Goal: Task Accomplishment & Management: Manage account settings

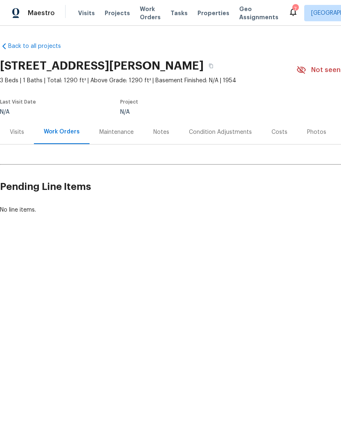
click at [205, 13] on span "Properties" at bounding box center [214, 13] width 32 height 8
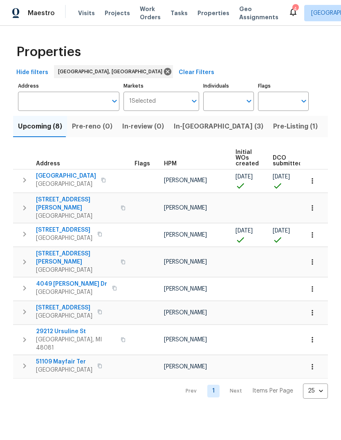
click at [189, 130] on span "In-reno (3)" at bounding box center [219, 126] width 90 height 11
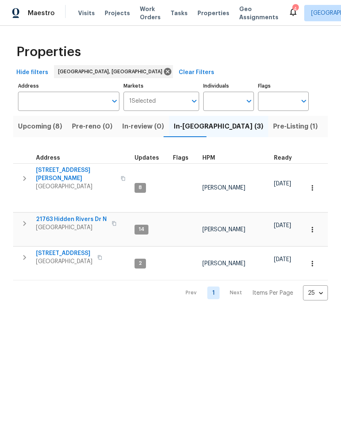
click at [44, 171] on span "23785 Wilmot Ave" at bounding box center [76, 174] width 80 height 16
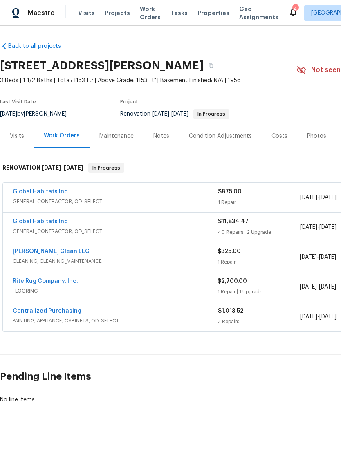
click at [49, 222] on link "Global Habitats Inc" at bounding box center [40, 222] width 55 height 6
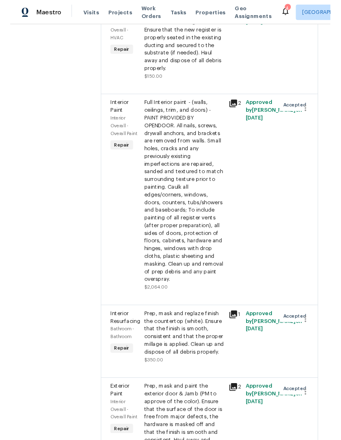
scroll to position [1305, 0]
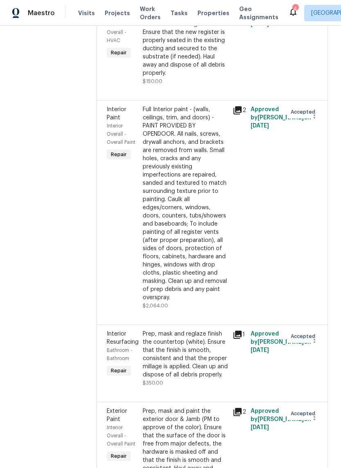
click at [221, 229] on div "Full Interior paint - (walls, ceilings, trim, and doors) - PAINT PROVIDED BY OP…" at bounding box center [185, 204] width 85 height 196
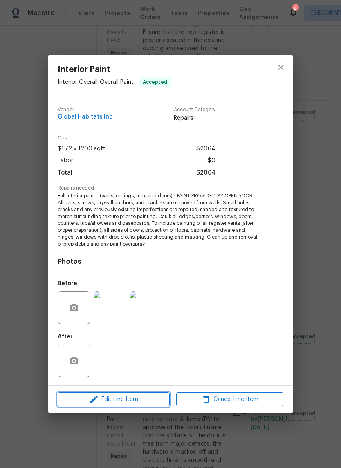
click at [154, 397] on span "Edit Line Item" at bounding box center [113, 400] width 107 height 10
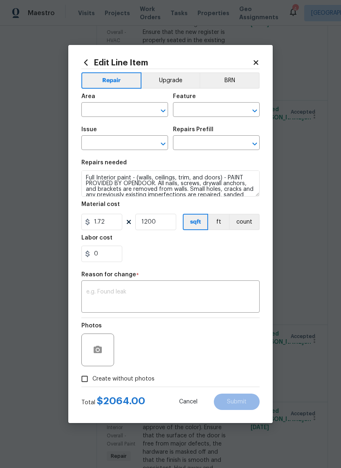
type input "Interior Overall"
type input "Overall Paint"
type input "Interior Paint"
type input "Full Interior Paint LABOR ONLY $1.72"
click at [115, 257] on input "0" at bounding box center [101, 254] width 41 height 16
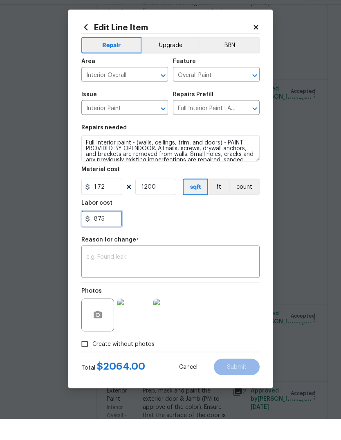
type input "875"
click at [185, 275] on textarea at bounding box center [170, 283] width 168 height 17
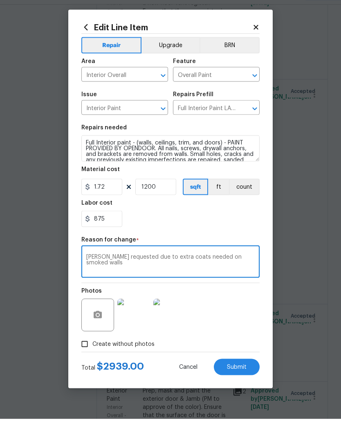
type textarea "John requested due to extra coats needed on smoked walls"
click at [229, 231] on div "875" at bounding box center [170, 239] width 178 height 16
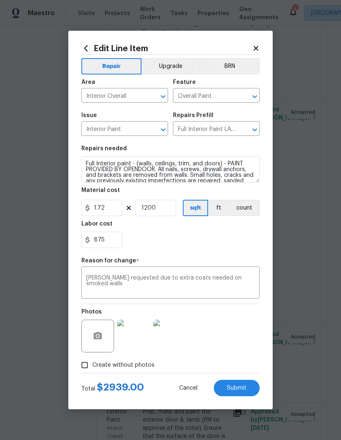
click at [235, 386] on span "Submit" at bounding box center [237, 388] width 20 height 6
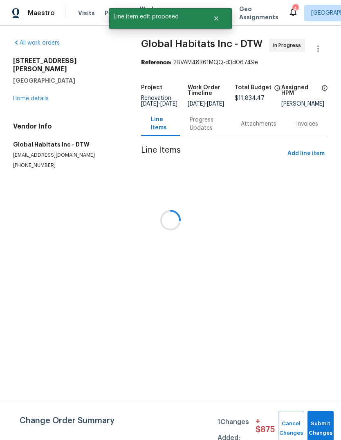
scroll to position [0, 0]
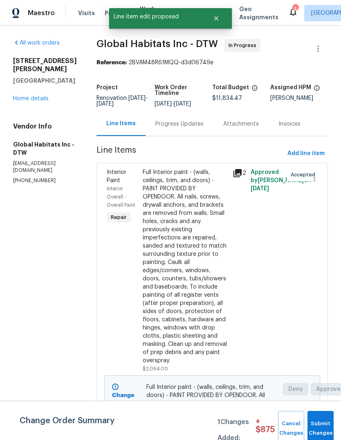
click at [321, 425] on button "Submit Changes" at bounding box center [321, 428] width 26 height 35
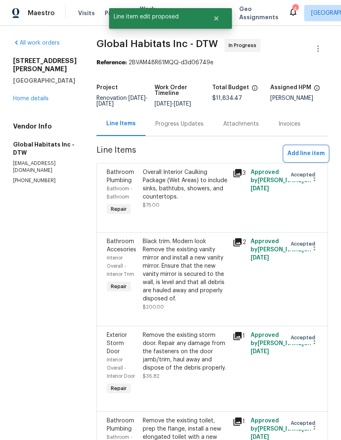
click at [317, 154] on span "Add line item" at bounding box center [305, 153] width 37 height 10
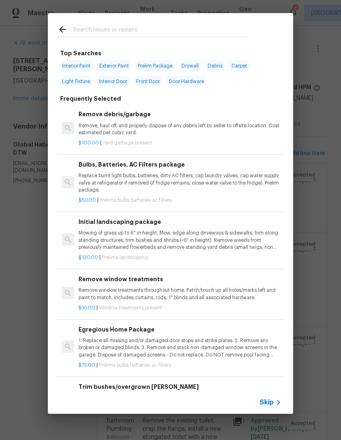
click at [159, 25] on input "text" at bounding box center [159, 31] width 173 height 12
type input "Siding"
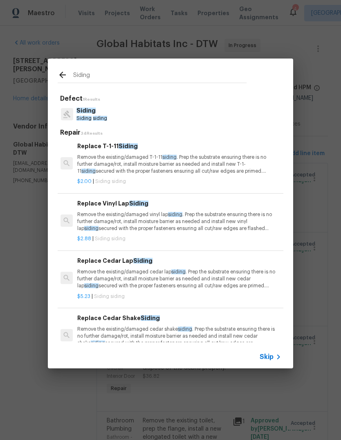
scroll to position [2, 1]
click at [218, 167] on p "Remove the existing/damaged T-1-11 siding . Prep the substrate ensuring there i…" at bounding box center [178, 164] width 203 height 21
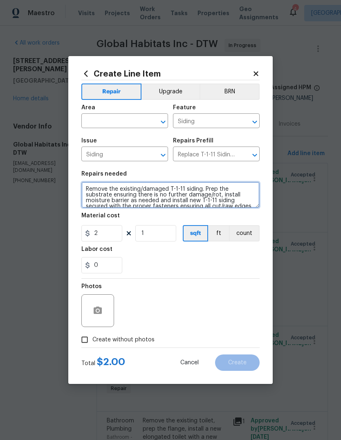
click at [171, 195] on textarea "Remove the existing/damaged T-1-11 siding. Prep the substrate ensuring there is…" at bounding box center [170, 195] width 178 height 26
click at [83, 186] on textarea "Remove the existing/damaged T-1-11 siding. Prep the substrate ensuring there is…" at bounding box center [170, 195] width 178 height 26
click at [89, 185] on textarea "Remove the existing/damaged T-1-11 siding. Prep the substrate ensuring there is…" at bounding box center [170, 195] width 178 height 26
type textarea "Repair siding on garage and garage door opening Remove the existing/damaged T-1…"
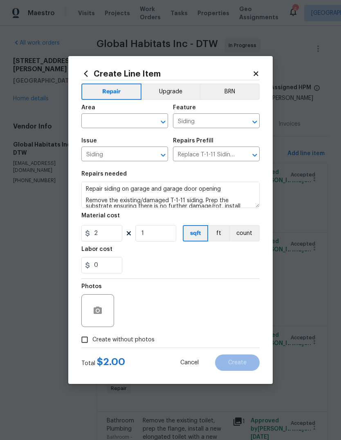
click at [228, 265] on div "0" at bounding box center [170, 265] width 178 height 16
click at [112, 236] on input "2" at bounding box center [101, 233] width 41 height 16
type input "575"
click at [174, 265] on div "0" at bounding box center [170, 265] width 178 height 16
click at [130, 121] on input "text" at bounding box center [113, 121] width 64 height 13
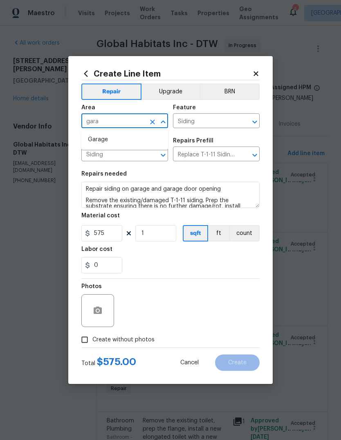
click at [120, 143] on li "Garage" at bounding box center [124, 139] width 87 height 13
type input "Garage"
click at [182, 270] on div "0" at bounding box center [170, 265] width 178 height 16
click at [133, 342] on span "Create without photos" at bounding box center [123, 339] width 62 height 9
click at [92, 342] on input "Create without photos" at bounding box center [85, 340] width 16 height 16
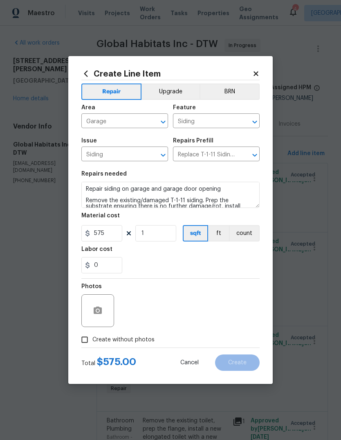
checkbox input "true"
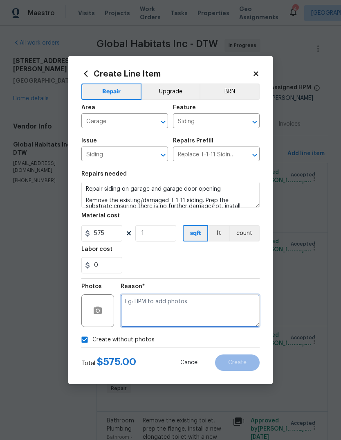
click at [182, 312] on textarea at bounding box center [190, 310] width 139 height 33
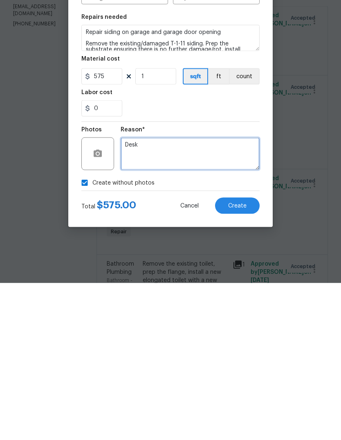
type textarea "Desk"
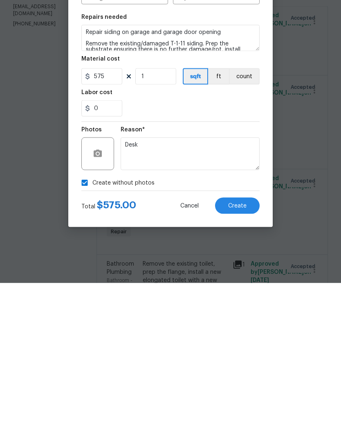
click at [239, 359] on span "Create" at bounding box center [237, 362] width 18 height 6
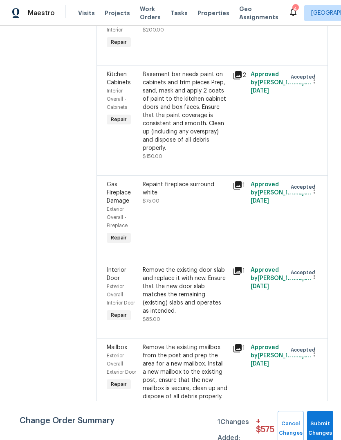
scroll to position [3543, 0]
click at [199, 266] on div "Remove the existing door slab and replace it with new. Ensure that the new door…" at bounding box center [185, 290] width 85 height 49
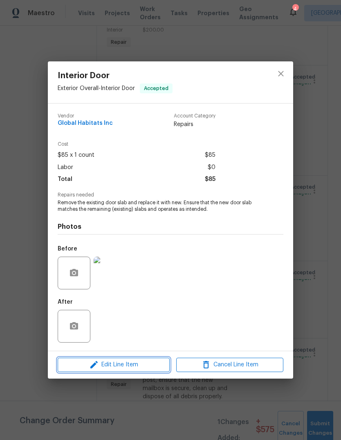
click at [148, 366] on span "Edit Line Item" at bounding box center [113, 364] width 107 height 10
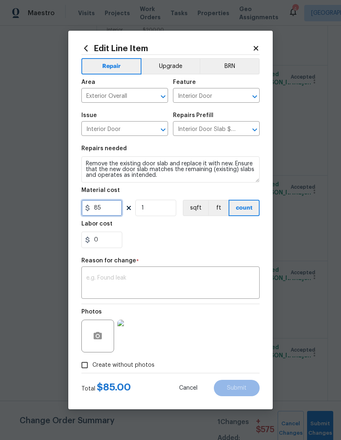
click at [111, 208] on input "85" at bounding box center [101, 208] width 41 height 16
type input "1"
click at [108, 208] on input "85" at bounding box center [101, 208] width 41 height 16
type input "110"
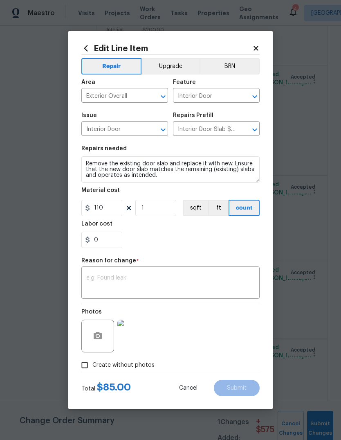
click at [198, 267] on div "Reason for change *" at bounding box center [170, 263] width 178 height 11
click at [190, 278] on textarea at bounding box center [170, 283] width 168 height 17
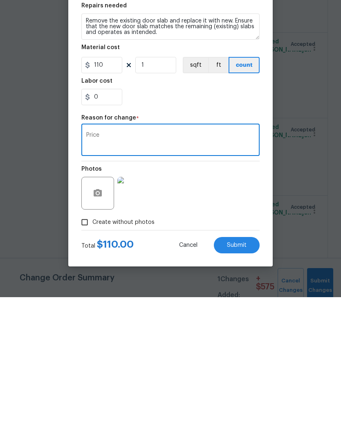
type textarea "Price"
click at [238, 380] on button "Submit" at bounding box center [237, 388] width 46 height 16
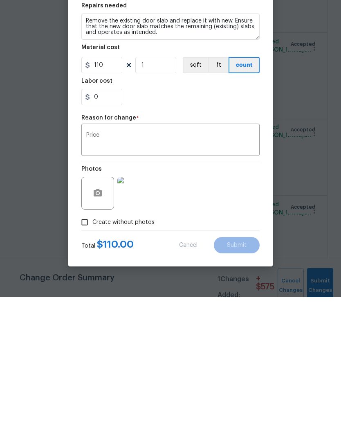
scroll to position [31, 0]
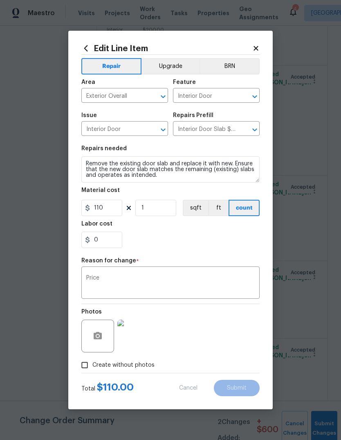
type input "85"
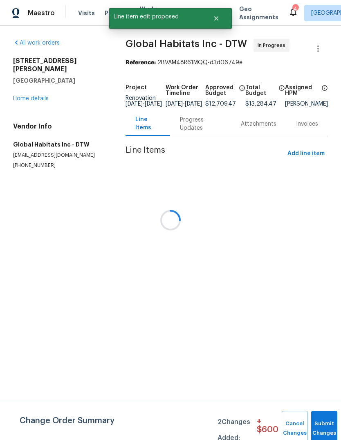
scroll to position [0, 0]
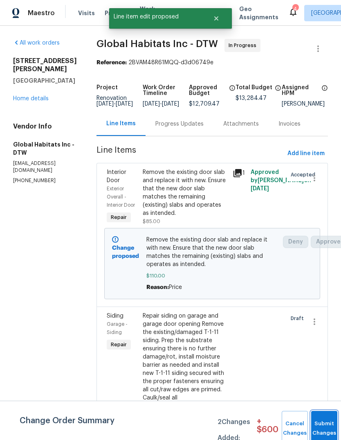
click at [324, 427] on button "Submit Changes" at bounding box center [324, 428] width 26 height 35
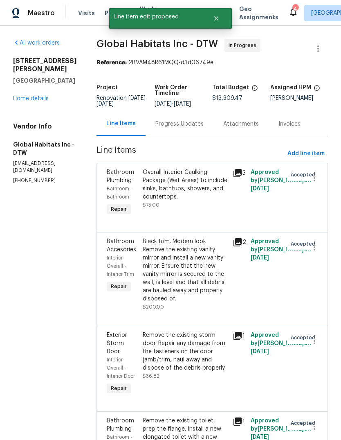
click at [189, 135] on div "Progress Updates" at bounding box center [180, 124] width 68 height 24
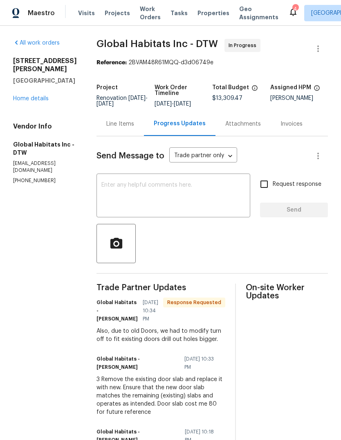
click at [118, 120] on div "Line Items" at bounding box center [120, 124] width 28 height 8
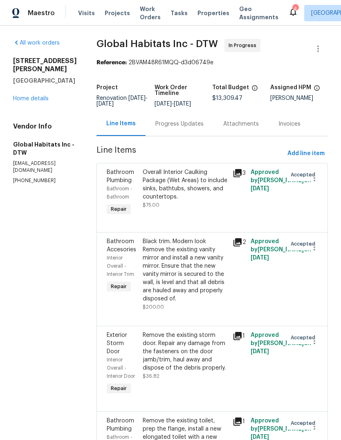
click at [43, 96] on link "Home details" at bounding box center [31, 99] width 36 height 6
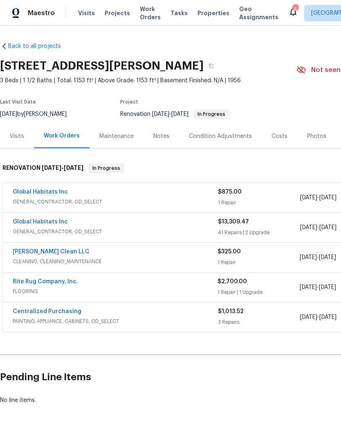
click at [25, 219] on link "Global Habitats Inc" at bounding box center [40, 222] width 55 height 6
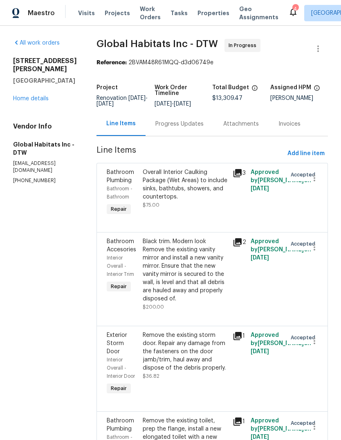
click at [45, 99] on link "Home details" at bounding box center [31, 99] width 36 height 6
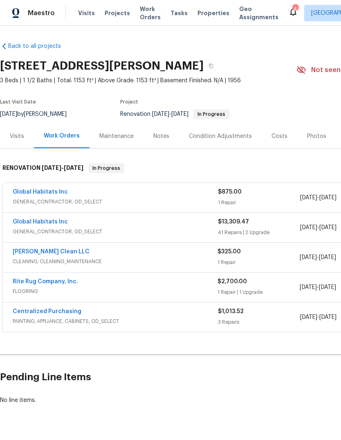
click at [292, 9] on div "4" at bounding box center [295, 9] width 6 height 8
click at [288, 12] on icon at bounding box center [293, 12] width 10 height 10
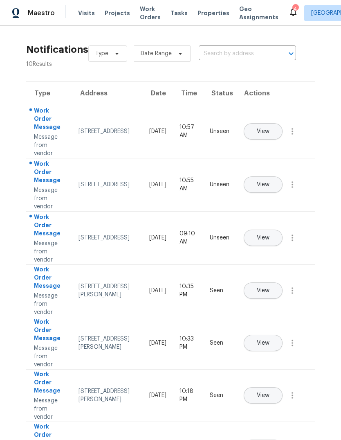
click at [270, 182] on span "View" at bounding box center [263, 185] width 13 height 6
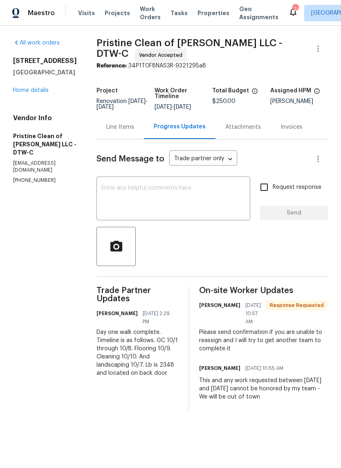
click at [132, 131] on div "Line Items" at bounding box center [120, 127] width 28 height 8
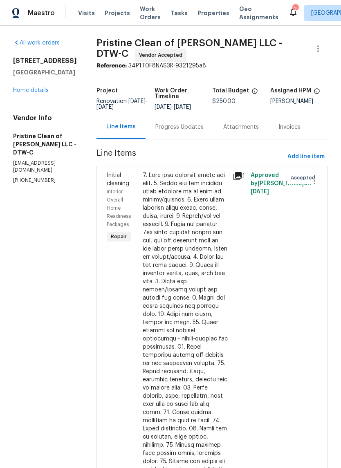
click at [40, 89] on link "Home details" at bounding box center [31, 91] width 36 height 6
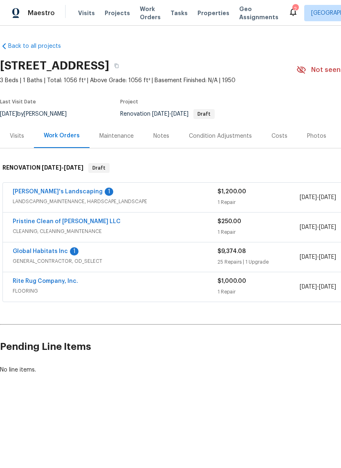
click at [64, 223] on link "Pristine Clean of Troy LLC" at bounding box center [67, 222] width 108 height 6
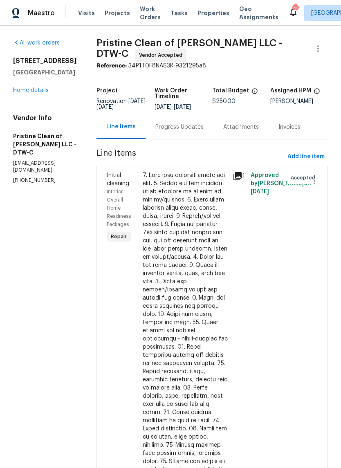
click at [44, 88] on link "Home details" at bounding box center [31, 91] width 36 height 6
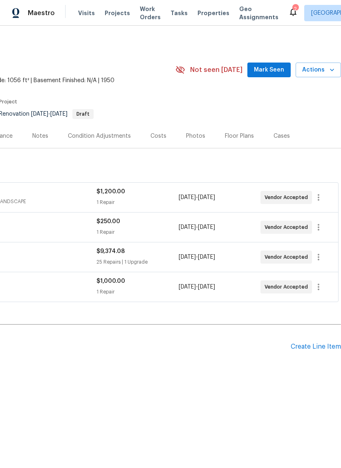
scroll to position [0, 121]
click at [323, 225] on icon "button" at bounding box center [319, 227] width 10 height 10
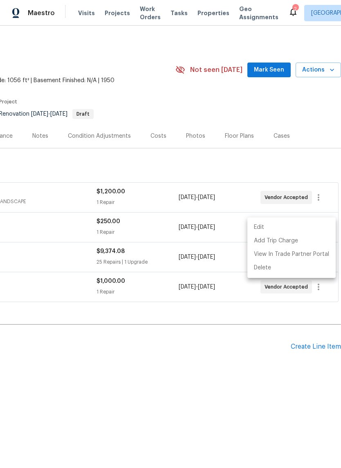
click at [317, 225] on li "Edit" at bounding box center [291, 227] width 88 height 13
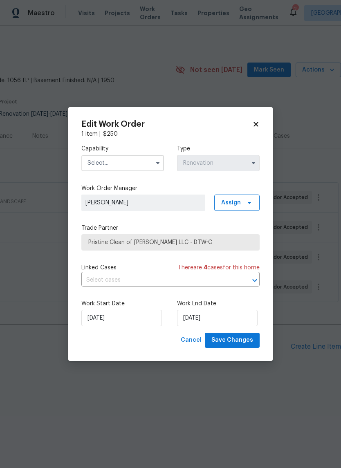
click at [137, 160] on input "text" at bounding box center [122, 163] width 83 height 16
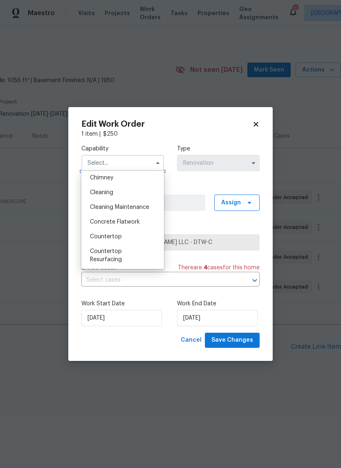
scroll to position [105, 0]
click at [130, 192] on div "Cleaning" at bounding box center [122, 193] width 79 height 15
type input "Cleaning"
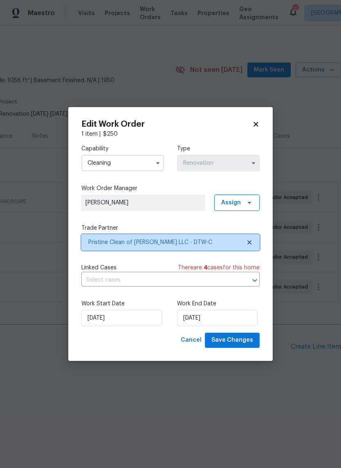
click at [183, 243] on span "Pristine Clean of Troy LLC - DTW-C" at bounding box center [164, 242] width 153 height 8
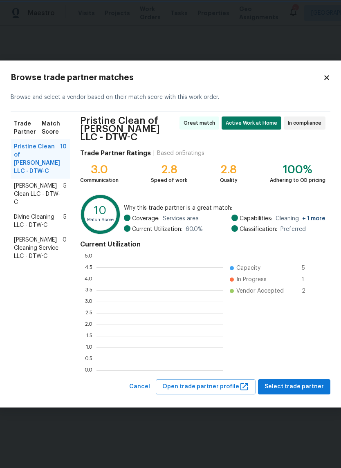
scroll to position [115, 127]
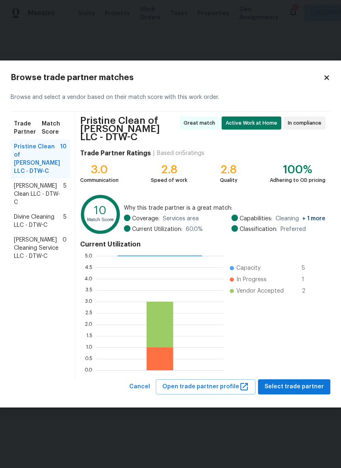
click at [49, 216] on span "Divine Cleaning LLC - DTW-C" at bounding box center [38, 221] width 49 height 16
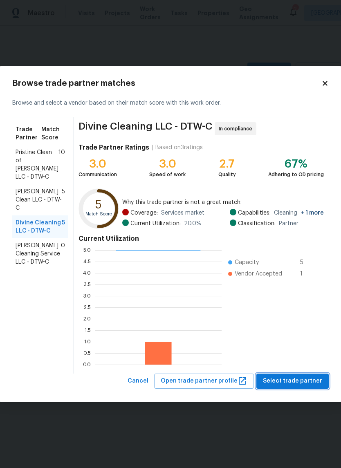
click at [293, 379] on span "Select trade partner" at bounding box center [292, 381] width 59 height 10
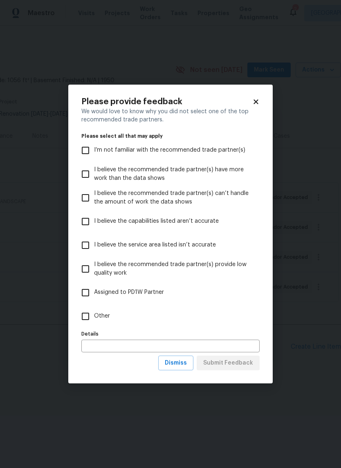
click at [100, 321] on label "Other" at bounding box center [165, 317] width 176 height 24
click at [94, 321] on input "Other" at bounding box center [85, 316] width 17 height 17
checkbox input "true"
click at [240, 363] on span "Submit Feedback" at bounding box center [228, 363] width 50 height 10
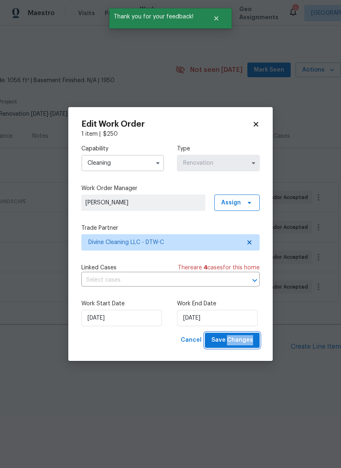
click at [243, 345] on span "Save Changes" at bounding box center [232, 340] width 42 height 10
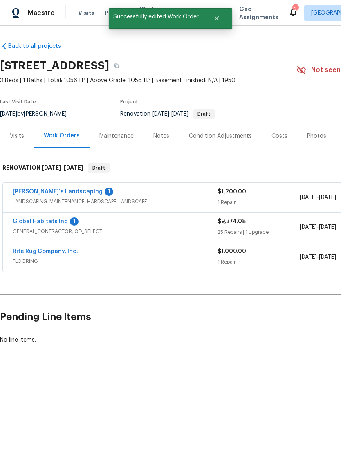
scroll to position [0, 0]
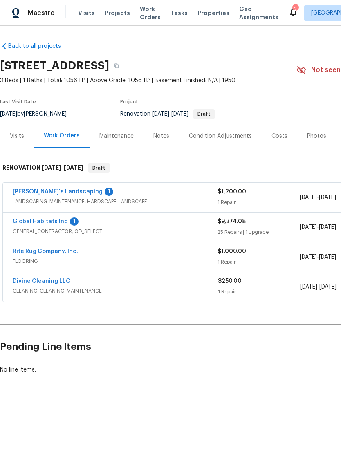
click at [54, 282] on link "Divine Cleaning LLC" at bounding box center [42, 281] width 58 height 6
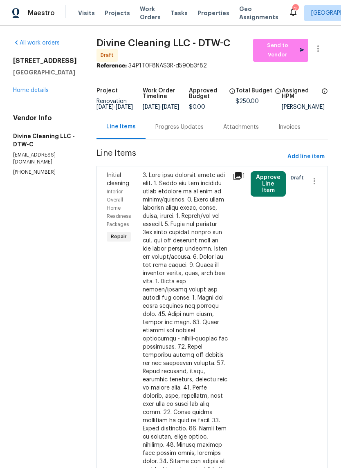
click at [182, 128] on div "Progress Updates" at bounding box center [180, 127] width 68 height 24
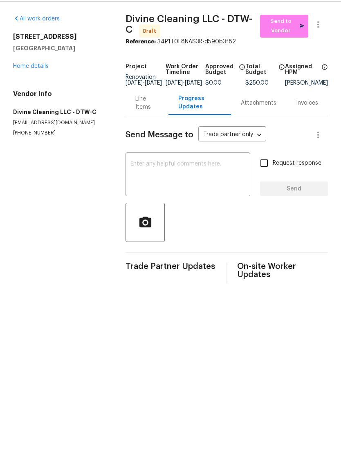
click at [228, 158] on div "Send Message to Trade partner only Trade partner only ​ x ​ Request response Se…" at bounding box center [227, 223] width 202 height 168
click at [206, 185] on textarea at bounding box center [187, 199] width 115 height 29
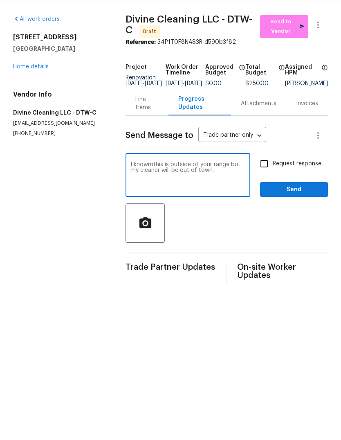
click at [149, 185] on textarea "I knowmthis is outside of your range but my cleaner will be out of town." at bounding box center [187, 199] width 115 height 29
click at [145, 185] on textarea "I knowmthis is outside of your range but my cleaner will be out of town." at bounding box center [187, 199] width 115 height 29
click at [144, 179] on div "I knowmthis is outside of your range but my cleaner will be out of town. x ​" at bounding box center [188, 200] width 125 height 42
click at [141, 185] on textarea "I knowmthis is outside of your range but my cleaner will be out of town." at bounding box center [187, 199] width 115 height 29
click at [144, 185] on textarea "I knowmthis is outside of your range but my cleaner will be out of town." at bounding box center [187, 199] width 115 height 29
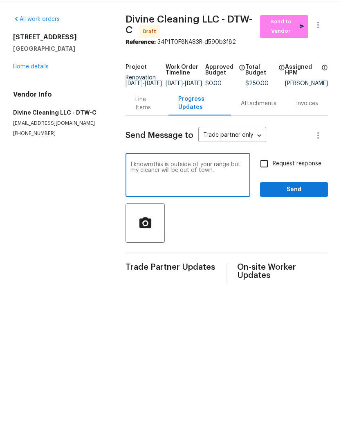
click at [143, 179] on div "I knowmthis is outside of your range but my cleaner will be out of town. x ​" at bounding box center [188, 200] width 125 height 42
click at [209, 185] on textarea "I know this is outside of your range but my cleaner will be out of town." at bounding box center [187, 199] width 115 height 29
type textarea "I know this is outside of your range but my cleaner will be out of town. We can…"
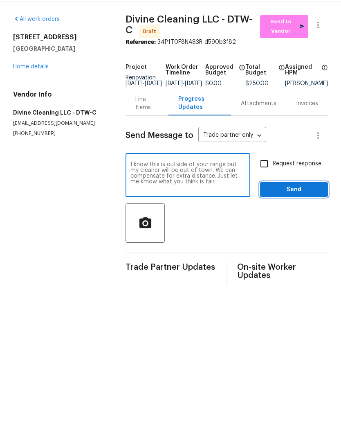
click at [298, 208] on span "Send" at bounding box center [294, 213] width 55 height 10
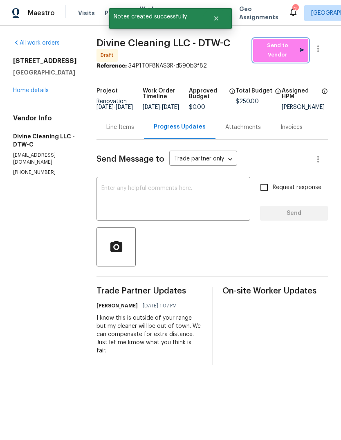
click at [291, 48] on span "Send to Vendor" at bounding box center [280, 50] width 47 height 19
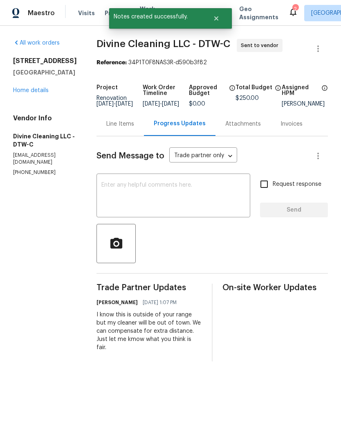
click at [29, 92] on link "Home details" at bounding box center [31, 91] width 36 height 6
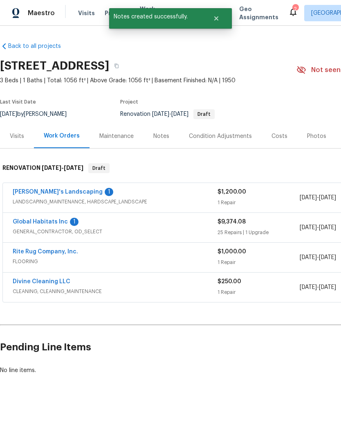
click at [56, 223] on link "Global Habitats Inc" at bounding box center [40, 222] width 55 height 6
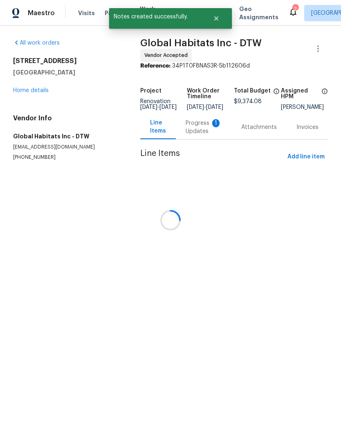
click at [202, 124] on div at bounding box center [170, 220] width 341 height 440
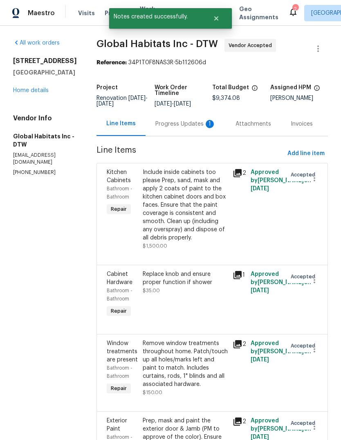
click at [208, 124] on div "Progress Updates 1" at bounding box center [186, 124] width 80 height 24
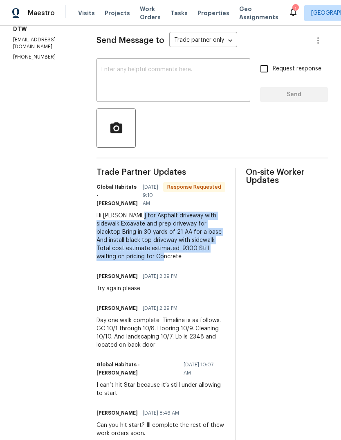
copy div "Asphalt driveway with sidewalk Excavate and prep driveway for blacktop Bring in…"
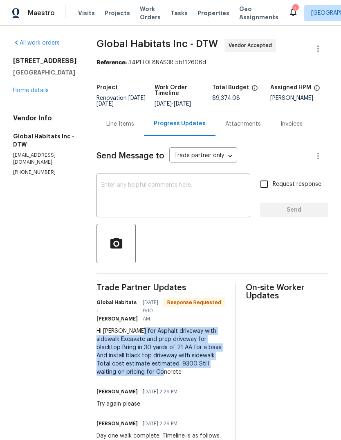
click at [23, 93] on link "Home details" at bounding box center [31, 91] width 36 height 6
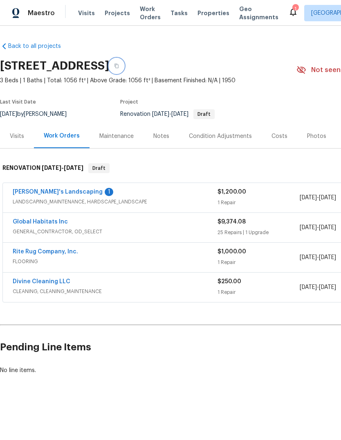
click at [119, 64] on icon "button" at bounding box center [116, 65] width 5 height 5
click at [40, 219] on link "Global Habitats Inc" at bounding box center [40, 222] width 55 height 6
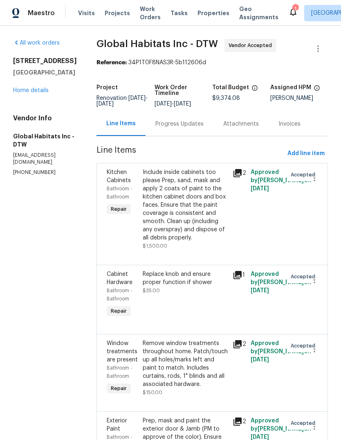
click at [155, 128] on div "Progress Updates" at bounding box center [179, 124] width 48 height 8
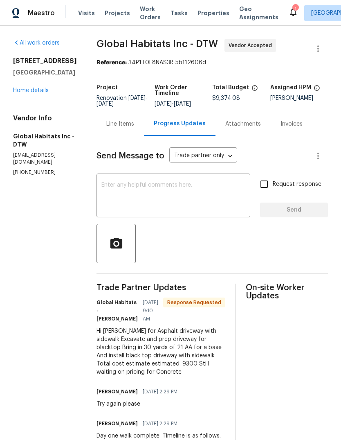
click at [130, 209] on textarea at bounding box center [173, 196] width 144 height 29
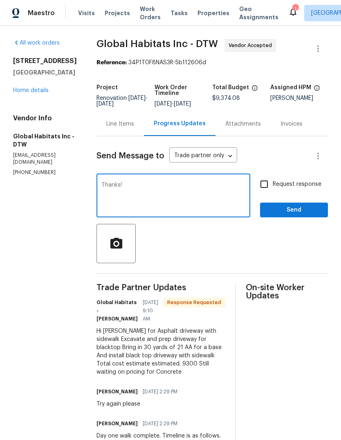
type textarea "Thanks!"
click at [295, 213] on span "Send" at bounding box center [294, 210] width 55 height 10
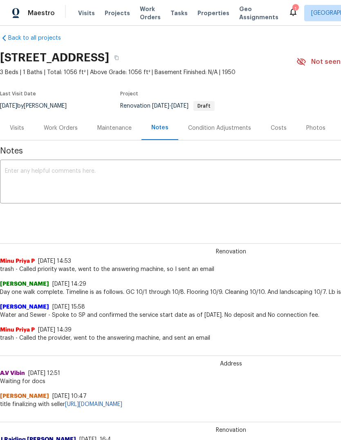
scroll to position [8, 0]
click at [67, 131] on div "Work Orders" at bounding box center [61, 128] width 34 height 8
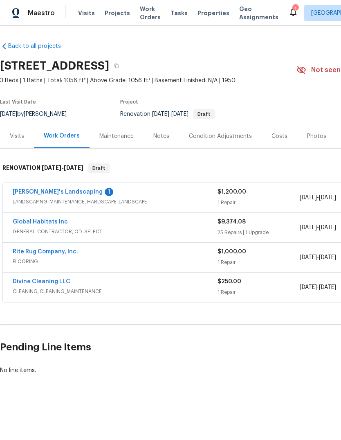
click at [54, 223] on link "Global Habitats Inc" at bounding box center [40, 222] width 55 height 6
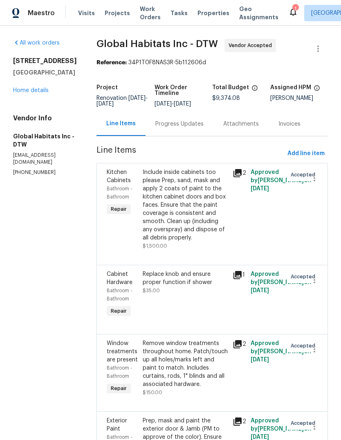
click at [161, 127] on div "Progress Updates" at bounding box center [179, 124] width 48 height 8
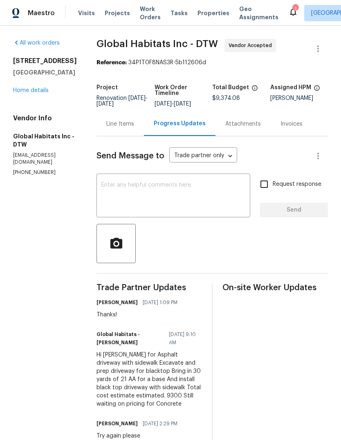
click at [29, 93] on link "Home details" at bounding box center [31, 91] width 36 height 6
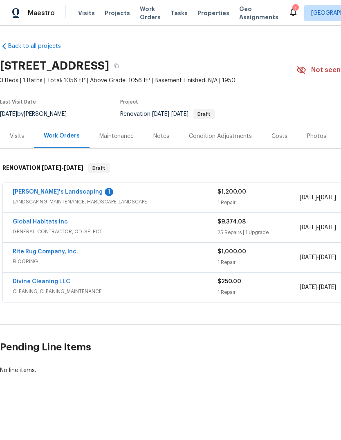
click at [39, 189] on link "Baraiac's Landscaping" at bounding box center [58, 192] width 90 height 6
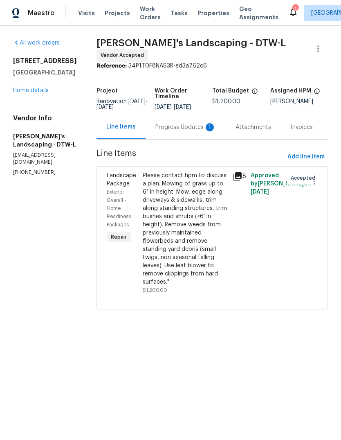
click at [176, 131] on div "Progress Updates 1" at bounding box center [185, 127] width 61 height 8
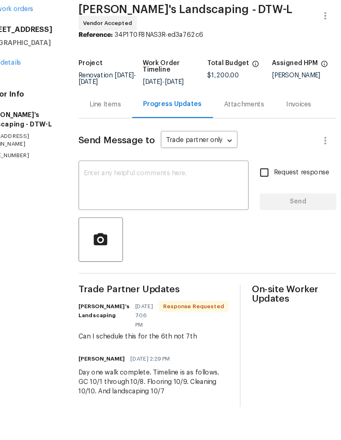
click at [163, 133] on body "Maestro Visits Projects Work Orders Tasks Properties Geo Assignments Detroit, M…" at bounding box center [170, 204] width 341 height 408
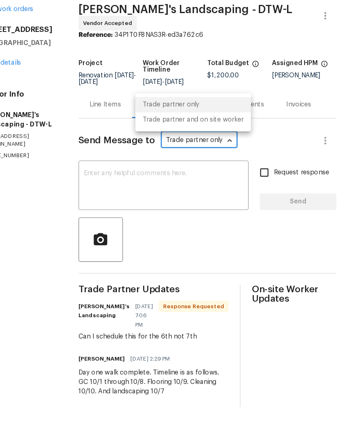
click at [176, 171] on div at bounding box center [170, 220] width 341 height 440
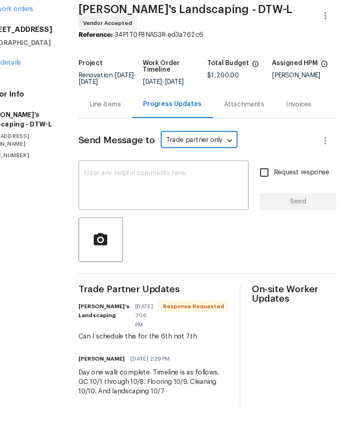
click at [163, 185] on textarea at bounding box center [175, 199] width 141 height 29
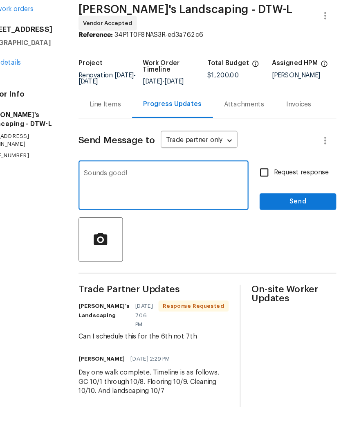
type textarea "Sounds good!"
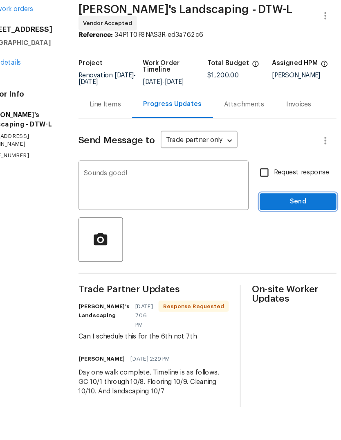
click at [271, 208] on span "Send" at bounding box center [294, 213] width 55 height 10
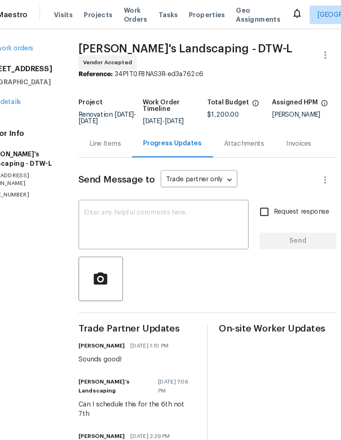
click at [198, 12] on span "Properties" at bounding box center [214, 13] width 32 height 8
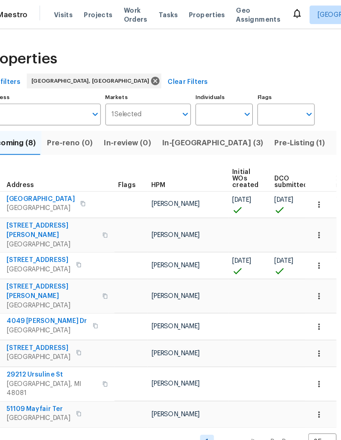
click at [174, 130] on span "In-[GEOGRAPHIC_DATA] (3)" at bounding box center [219, 126] width 90 height 11
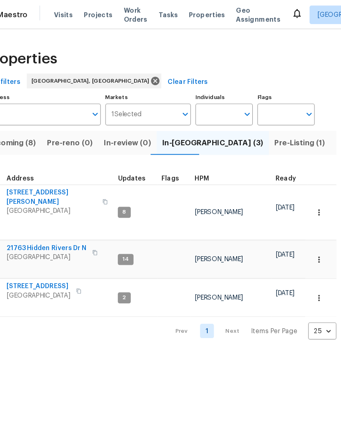
click at [20, 126] on span "Upcoming (8)" at bounding box center [40, 126] width 44 height 11
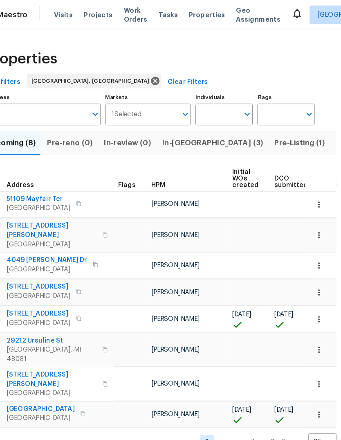
click at [44, 366] on span "[GEOGRAPHIC_DATA]" at bounding box center [66, 370] width 60 height 8
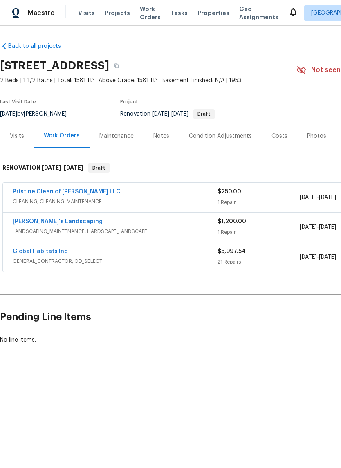
click at [65, 220] on link "Baraiac's Landscaping" at bounding box center [58, 222] width 90 height 6
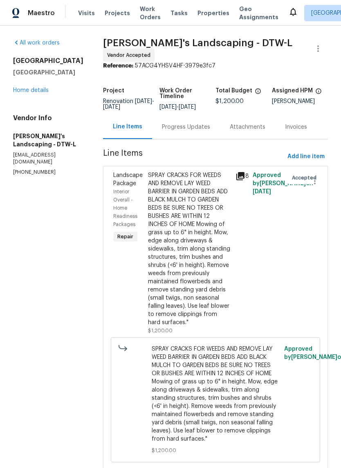
click at [181, 222] on div "SPRAY CRACKS FOR WEEDS AND REMOVE LAY WEED BARRIER IN GARDEN BEDS ADD BLACK MUL…" at bounding box center [189, 248] width 82 height 155
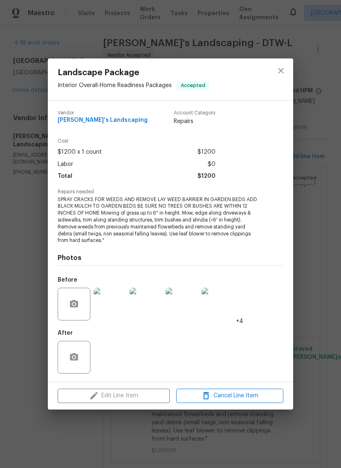
click at [126, 391] on div "Edit Line Item Cancel Line Item" at bounding box center [170, 395] width 245 height 27
click at [126, 390] on div "Edit Line Item Cancel Line Item" at bounding box center [170, 395] width 245 height 27
click at [281, 73] on icon "close" at bounding box center [281, 71] width 10 height 10
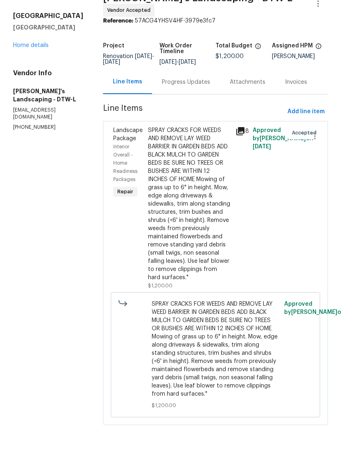
scroll to position [16, 0]
click at [222, 336] on span "SPRAY CRACKS FOR WEEDS AND REMOVE LAY WEED BARRIER IN GARDEN BEDS ADD BLACK MUL…" at bounding box center [216, 378] width 128 height 98
click at [225, 335] on span "SPRAY CRACKS FOR WEEDS AND REMOVE LAY WEED BARRIER IN GARDEN BEDS ADD BLACK MUL…" at bounding box center [216, 378] width 128 height 98
click at [200, 209] on div "SPRAY CRACKS FOR WEEDS AND REMOVE LAY WEED BARRIER IN GARDEN BEDS ADD BLACK MUL…" at bounding box center [189, 232] width 82 height 155
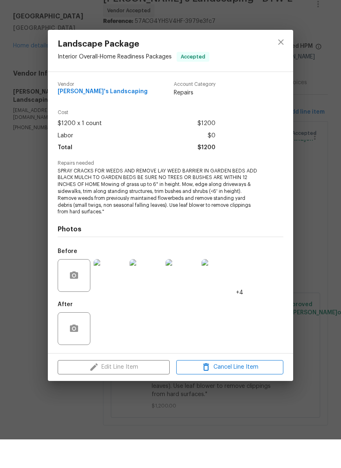
click at [140, 382] on div "Edit Line Item Cancel Line Item" at bounding box center [170, 395] width 245 height 27
click at [141, 382] on div "Edit Line Item Cancel Line Item" at bounding box center [170, 395] width 245 height 27
click at [288, 61] on button "close" at bounding box center [281, 71] width 20 height 20
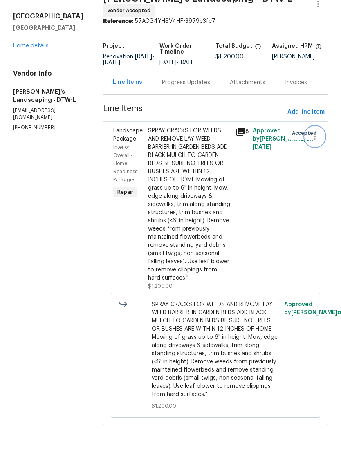
click at [314, 160] on icon "button" at bounding box center [315, 165] width 10 height 10
click at [295, 164] on div at bounding box center [170, 234] width 341 height 468
click at [211, 364] on span "SPRAY CRACKS FOR WEEDS AND REMOVE LAY WEED BARRIER IN GARDEN BEDS ADD BLACK MUL…" at bounding box center [216, 378] width 128 height 98
click at [226, 356] on span "SPRAY CRACKS FOR WEEDS AND REMOVE LAY WEED BARRIER IN GARDEN BEDS ADD BLACK MUL…" at bounding box center [216, 378] width 128 height 98
click at [204, 167] on div "SPRAY CRACKS FOR WEEDS AND REMOVE LAY WEED BARRIER IN GARDEN BEDS ADD BLACK MUL…" at bounding box center [189, 232] width 82 height 155
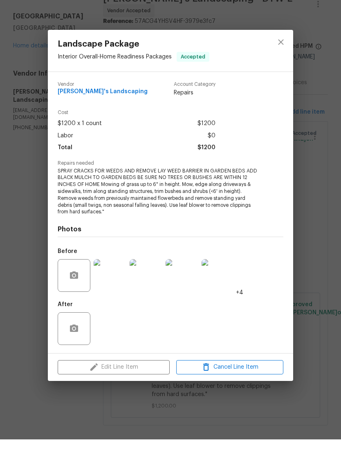
click at [128, 159] on div "Labor $0" at bounding box center [137, 165] width 158 height 12
click at [152, 382] on div "Edit Line Item Cancel Line Item" at bounding box center [170, 395] width 245 height 27
click at [278, 66] on icon "close" at bounding box center [281, 71] width 10 height 10
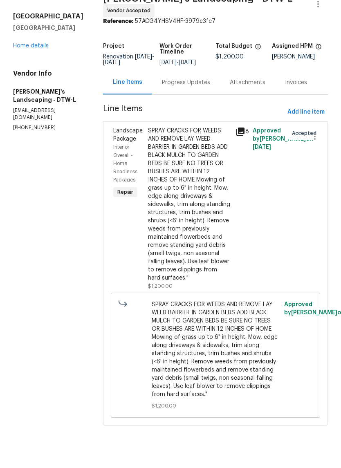
click at [202, 99] on div "Progress Updates" at bounding box center [186, 111] width 68 height 24
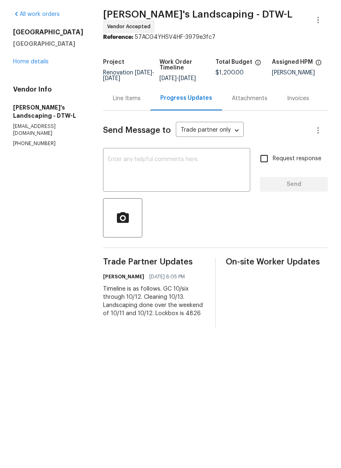
click at [193, 185] on textarea at bounding box center [176, 199] width 137 height 29
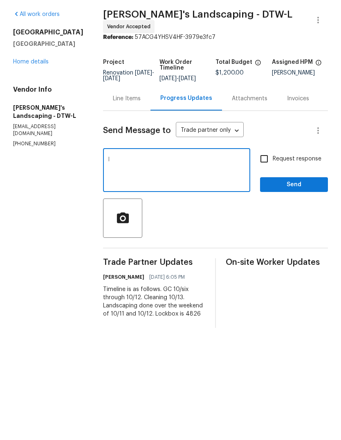
type textarea "I"
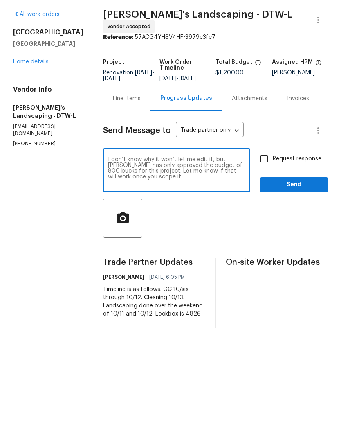
click at [234, 185] on textarea "I don’t know why it won’t let me edit it, but Tim has only approved the budget …" at bounding box center [176, 199] width 137 height 29
click at [233, 185] on textarea "I don’t know why it won’t let me edit it, but Tim has only approved the budget …" at bounding box center [176, 199] width 137 height 29
click at [150, 185] on textarea "I don’t know why it won’t let me edit it, but Kim has only approved the budget …" at bounding box center [176, 199] width 137 height 29
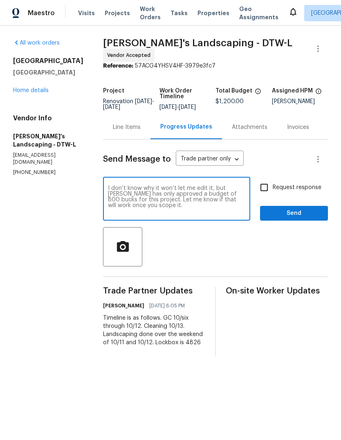
type textarea "I don’t know why it won’t let me edit it, but Kim has only approved a budget of…"
click at [303, 214] on span "Send" at bounding box center [294, 213] width 55 height 10
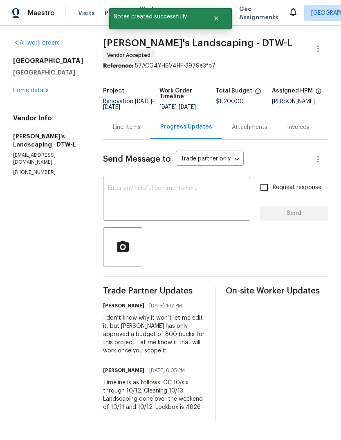
click at [24, 92] on link "Home details" at bounding box center [31, 91] width 36 height 6
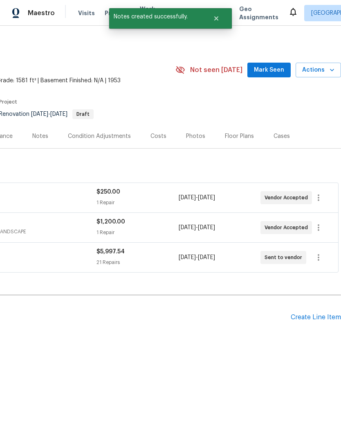
scroll to position [0, 121]
click at [281, 68] on span "Mark Seen" at bounding box center [269, 70] width 30 height 10
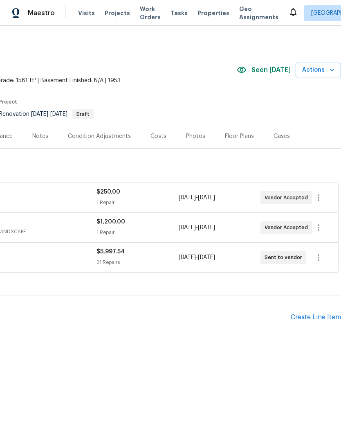
click at [198, 11] on span "Properties" at bounding box center [214, 13] width 32 height 8
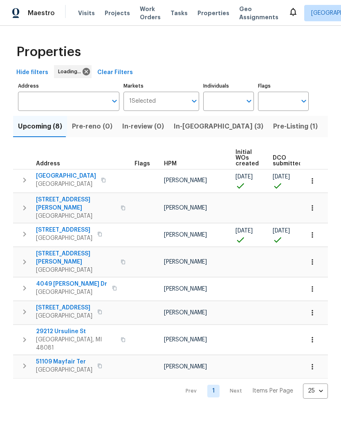
click at [174, 128] on span "In-[GEOGRAPHIC_DATA] (3)" at bounding box center [219, 126] width 90 height 11
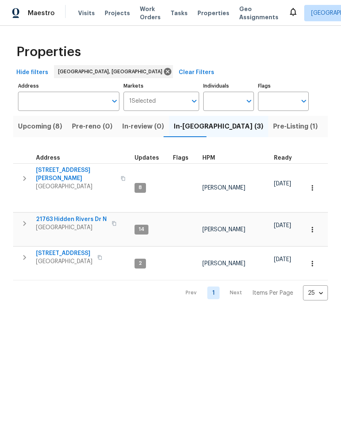
click at [81, 215] on span "21763 Hidden Rivers Dr N" at bounding box center [71, 219] width 71 height 8
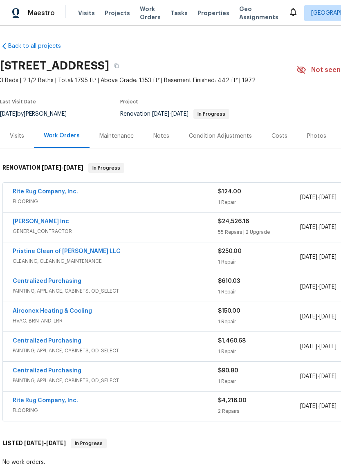
click at [169, 138] on div "Notes" at bounding box center [162, 136] width 36 height 24
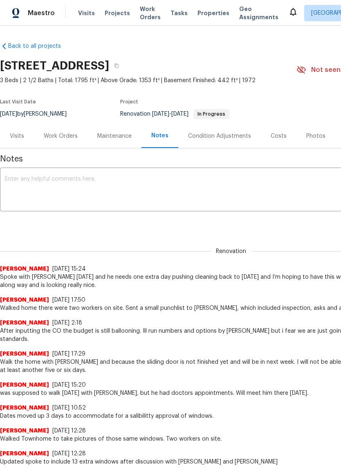
click at [145, 183] on textarea at bounding box center [231, 190] width 452 height 29
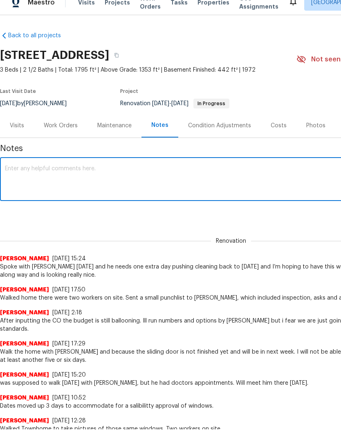
click at [229, 193] on textarea at bounding box center [231, 190] width 452 height 29
click at [227, 177] on textarea at bounding box center [231, 190] width 452 height 29
click at [258, 182] on textarea at bounding box center [231, 190] width 452 height 29
click at [237, 176] on textarea at bounding box center [231, 190] width 452 height 29
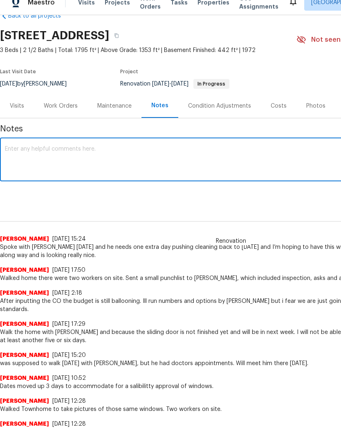
scroll to position [20, 0]
click at [247, 160] on textarea at bounding box center [231, 171] width 452 height 29
click at [34, 157] on textarea at bounding box center [231, 171] width 452 height 29
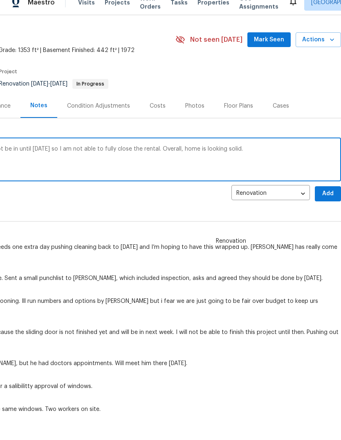
scroll to position [20, 121]
click at [153, 157] on textarea "Unfortunately, the black sliding door will not be in until [DATE] so I am not a…" at bounding box center [110, 171] width 452 height 29
type textarea "Unfortunately, the black sliding door will not be in until [DATE] so I am not a…"
click at [338, 197] on button "Add" at bounding box center [328, 204] width 26 height 15
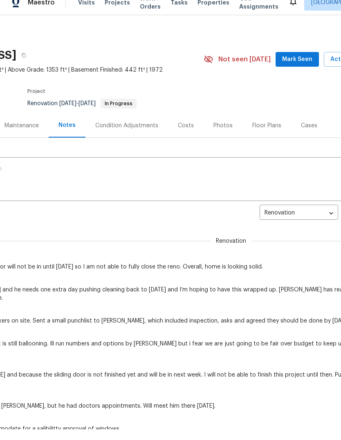
scroll to position [0, 93]
click at [303, 55] on span "Mark Seen" at bounding box center [297, 59] width 30 height 10
click at [202, 5] on span "Properties" at bounding box center [214, 2] width 32 height 8
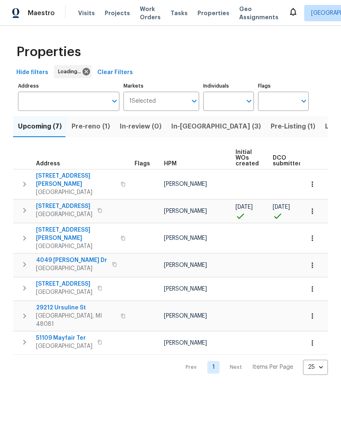
click at [188, 128] on span "In-[GEOGRAPHIC_DATA] (3)" at bounding box center [216, 126] width 90 height 11
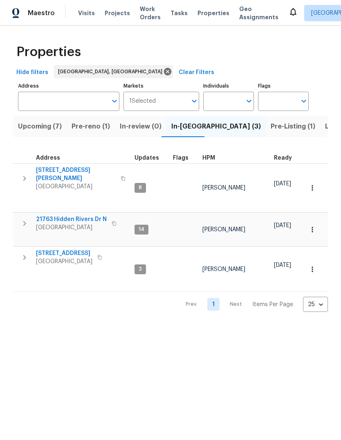
click at [44, 170] on span "[STREET_ADDRESS][PERSON_NAME]" at bounding box center [76, 174] width 80 height 16
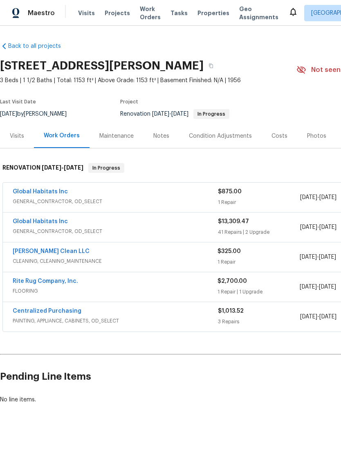
click at [168, 135] on div "Notes" at bounding box center [162, 136] width 36 height 24
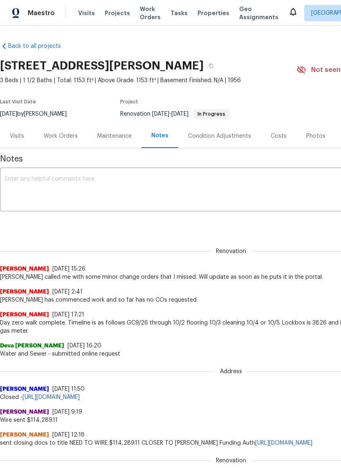
click at [190, 186] on textarea at bounding box center [231, 190] width 452 height 29
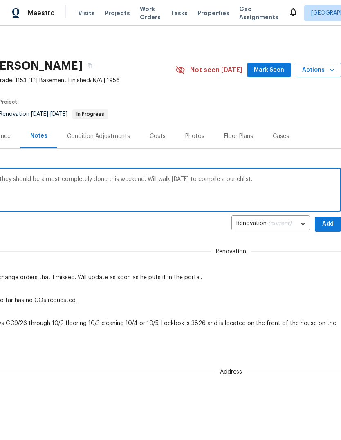
scroll to position [0, 121]
type textarea "Updated pricing [PERSON_NAME] said that they should be almost completely done t…"
click at [329, 224] on span "Add" at bounding box center [327, 224] width 13 height 10
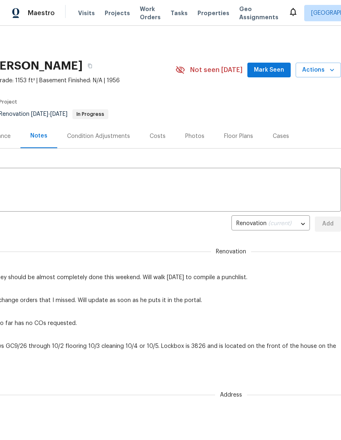
click at [276, 72] on span "Mark Seen" at bounding box center [269, 70] width 30 height 10
click at [207, 16] on span "Properties" at bounding box center [214, 13] width 32 height 8
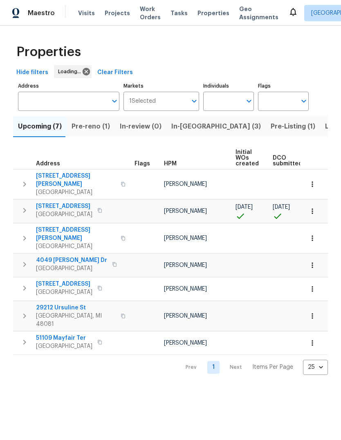
click at [189, 130] on span "In-[GEOGRAPHIC_DATA] (3)" at bounding box center [216, 126] width 90 height 11
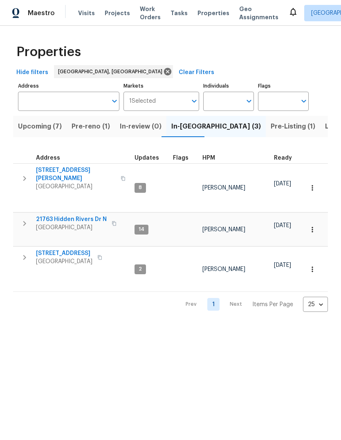
click at [73, 249] on span "[STREET_ADDRESS]" at bounding box center [64, 253] width 56 height 8
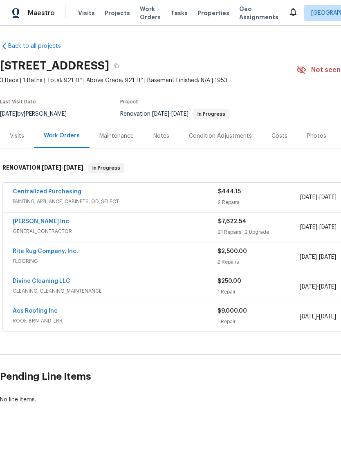
click at [166, 135] on div "Notes" at bounding box center [161, 136] width 16 height 8
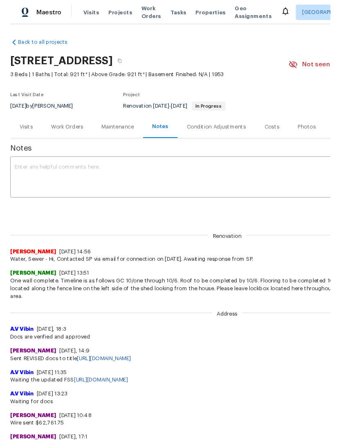
scroll to position [1, 0]
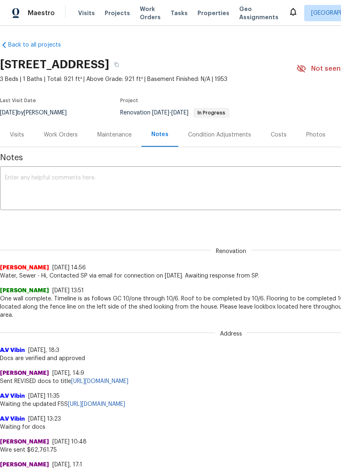
click at [182, 186] on textarea at bounding box center [231, 189] width 452 height 29
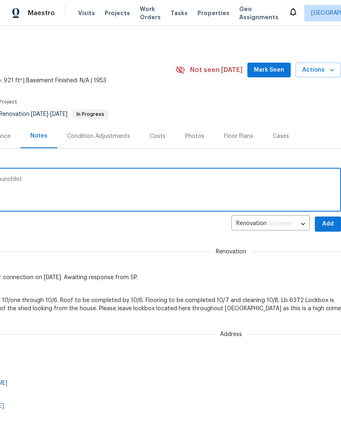
scroll to position [0, 121]
type textarea "Work has commenced here and so far no punchlist"
click at [326, 225] on span "Add" at bounding box center [327, 224] width 13 height 10
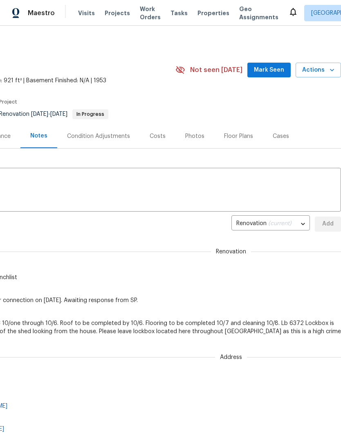
click at [275, 67] on span "Mark Seen" at bounding box center [269, 70] width 30 height 10
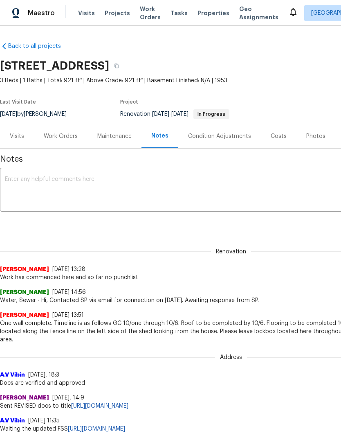
scroll to position [0, 0]
click at [202, 10] on span "Properties" at bounding box center [214, 13] width 32 height 8
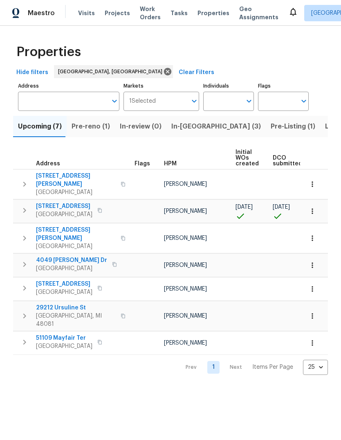
click at [93, 127] on span "Pre-reno (1)" at bounding box center [91, 126] width 38 height 11
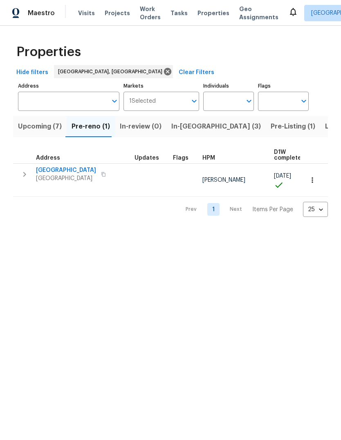
click at [108, 175] on button "button" at bounding box center [104, 173] width 10 height 11
click at [132, 130] on span "In-review (0)" at bounding box center [141, 126] width 42 height 11
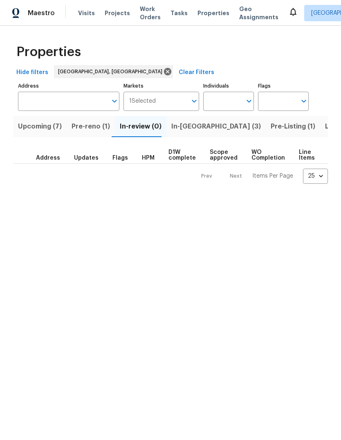
click at [191, 125] on span "In-[GEOGRAPHIC_DATA] (3)" at bounding box center [216, 126] width 90 height 11
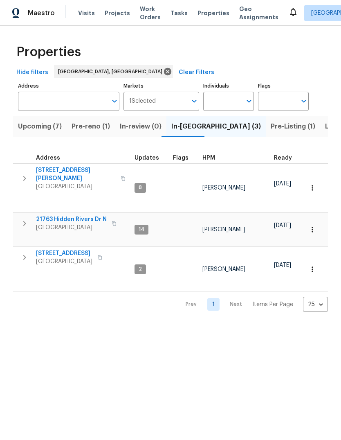
click at [271, 130] on span "Pre-Listing (1)" at bounding box center [293, 126] width 45 height 11
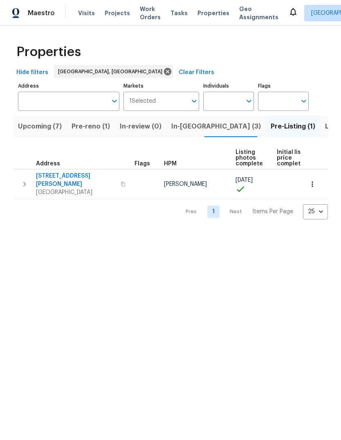
click at [77, 175] on span "4227 Coolidge Ave" at bounding box center [76, 180] width 80 height 16
click at [140, 13] on span "Work Orders" at bounding box center [150, 13] width 21 height 16
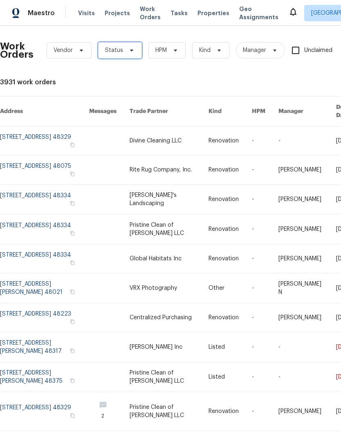
click at [126, 50] on span at bounding box center [130, 50] width 9 height 7
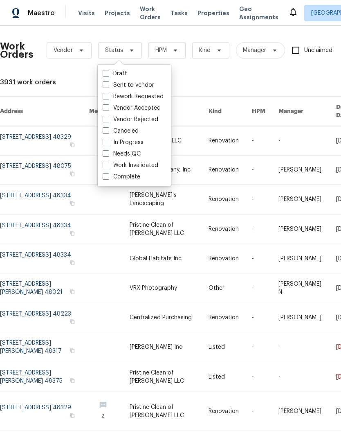
click at [129, 155] on label "Needs QC" at bounding box center [122, 154] width 38 height 8
click at [108, 155] on input "Needs QC" at bounding box center [105, 152] width 5 height 5
checkbox input "true"
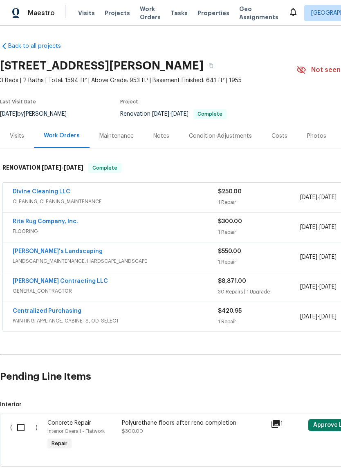
click at [312, 135] on div "Photos" at bounding box center [316, 136] width 19 height 8
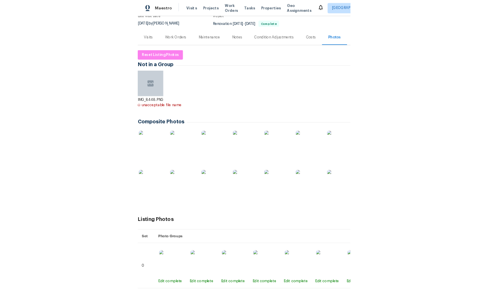
scroll to position [76, 0]
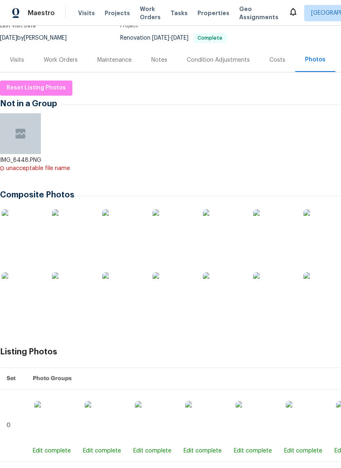
click at [84, 231] on img at bounding box center [72, 229] width 41 height 41
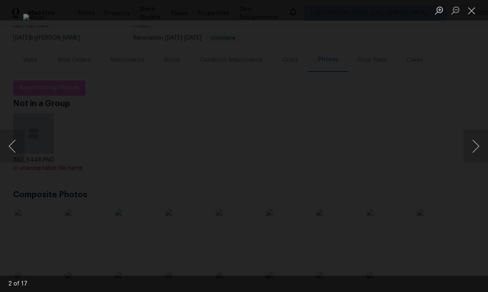
click at [341, 207] on div "Lightbox" at bounding box center [244, 146] width 488 height 292
click at [341, 146] on button "Next image" at bounding box center [476, 146] width 25 height 33
click at [11, 131] on button "Previous image" at bounding box center [12, 146] width 25 height 33
click at [341, 150] on button "Next image" at bounding box center [476, 146] width 25 height 33
click at [341, 12] on button "Close lightbox" at bounding box center [472, 10] width 16 height 14
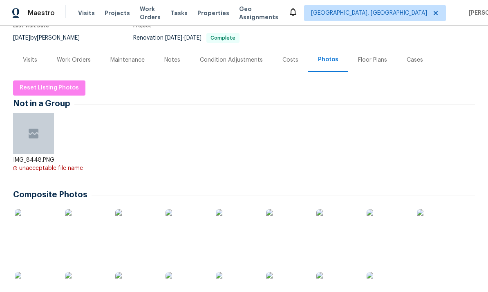
click at [27, 240] on img at bounding box center [35, 229] width 41 height 41
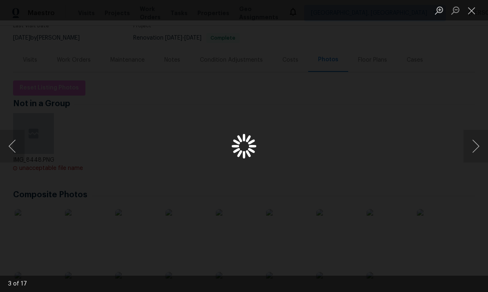
click at [341, 144] on button "Next image" at bounding box center [476, 146] width 25 height 33
click at [341, 7] on button "Close lightbox" at bounding box center [472, 10] width 16 height 14
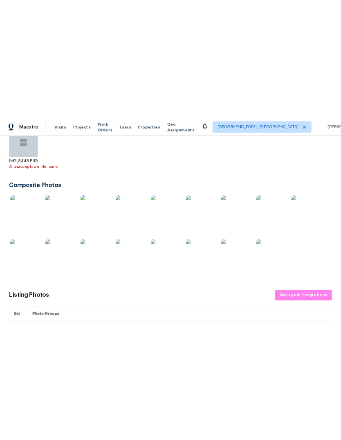
scroll to position [177, 0]
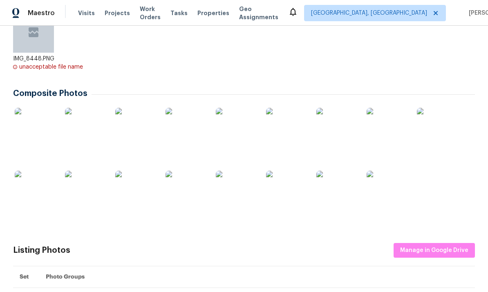
click at [341, 194] on img at bounding box center [387, 191] width 41 height 41
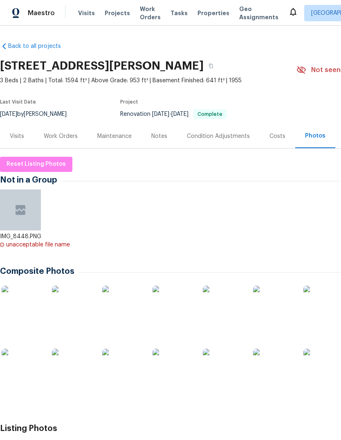
click at [26, 302] on img at bounding box center [22, 305] width 41 height 41
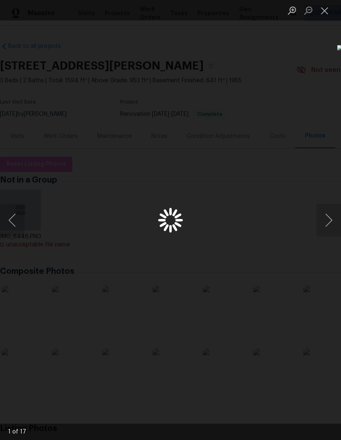
click at [326, 225] on button "Next image" at bounding box center [329, 220] width 25 height 33
click at [328, 220] on button "Next image" at bounding box center [329, 220] width 25 height 33
click at [326, 218] on button "Next image" at bounding box center [329, 220] width 25 height 33
click at [324, 17] on button "Close lightbox" at bounding box center [325, 10] width 16 height 14
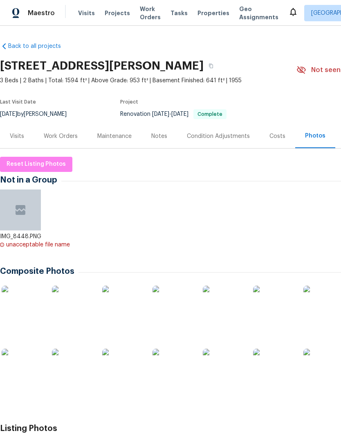
click at [201, 17] on span "Properties" at bounding box center [214, 13] width 32 height 8
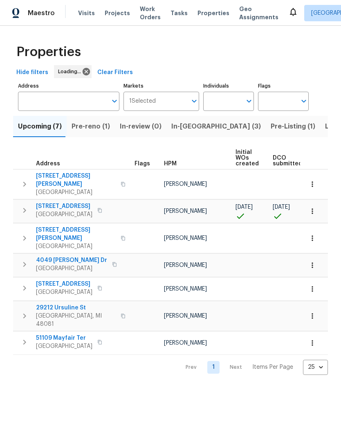
click at [183, 129] on span "In-[GEOGRAPHIC_DATA] (3)" at bounding box center [216, 126] width 90 height 11
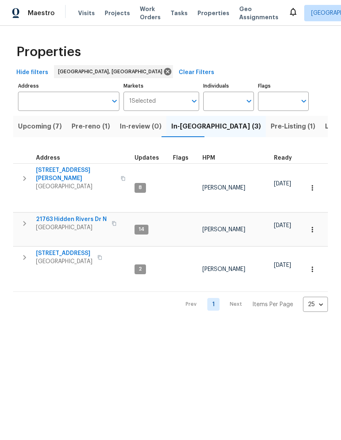
click at [93, 126] on span "Pre-reno (1)" at bounding box center [91, 126] width 38 height 11
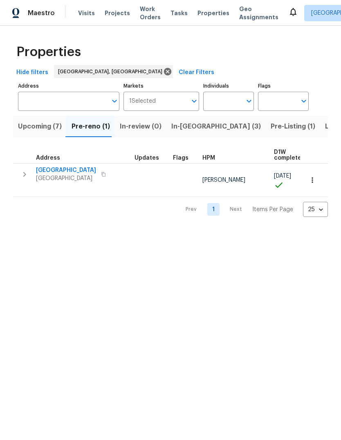
click at [72, 169] on span "[GEOGRAPHIC_DATA]" at bounding box center [66, 170] width 60 height 8
click at [140, 14] on span "Work Orders" at bounding box center [150, 13] width 21 height 16
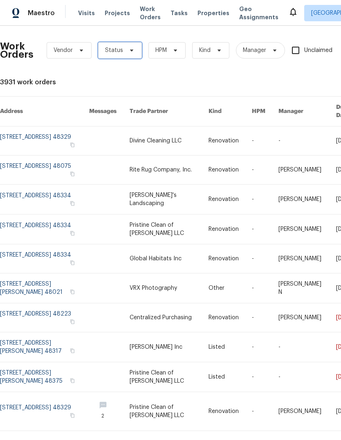
click at [126, 48] on span at bounding box center [130, 50] width 9 height 7
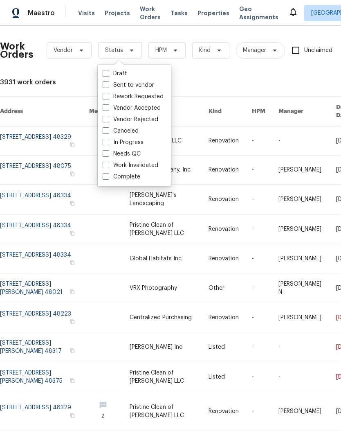
click at [139, 152] on label "Needs QC" at bounding box center [122, 154] width 38 height 8
click at [108, 152] on input "Needs QC" at bounding box center [105, 152] width 5 height 5
checkbox input "true"
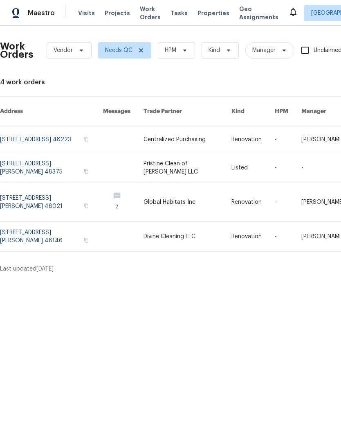
click at [61, 229] on link at bounding box center [51, 236] width 103 height 29
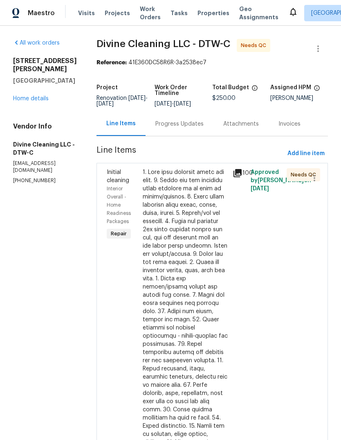
click at [193, 211] on div at bounding box center [185, 364] width 85 height 393
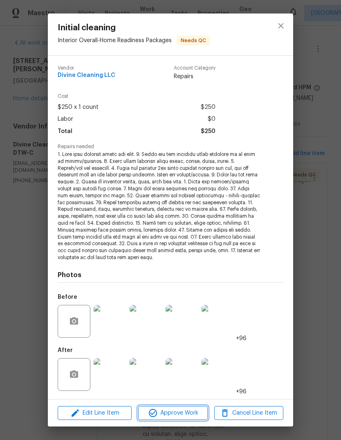
click at [191, 408] on span "Approve Work" at bounding box center [173, 413] width 64 height 10
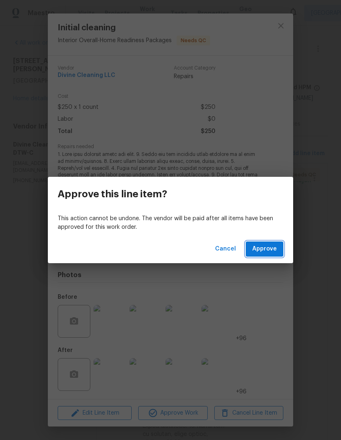
click at [264, 248] on span "Approve" at bounding box center [264, 249] width 25 height 10
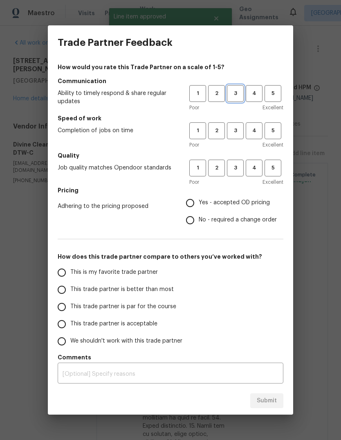
click at [234, 90] on span "3" at bounding box center [235, 93] width 15 height 9
click at [236, 124] on button "3" at bounding box center [235, 130] width 17 height 17
click at [238, 165] on span "3" at bounding box center [235, 167] width 15 height 9
click at [232, 203] on span "Yes - accepted OD pricing" at bounding box center [234, 202] width 71 height 9
click at [199, 203] on input "Yes - accepted OD pricing" at bounding box center [190, 202] width 17 height 17
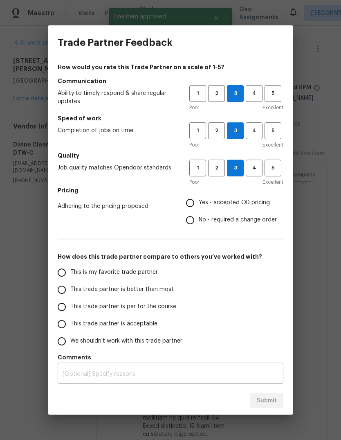
radio input "true"
click at [128, 308] on span "This trade partner is par for the course" at bounding box center [123, 306] width 106 height 9
click at [70, 308] on input "This trade partner is par for the course" at bounding box center [61, 306] width 17 height 17
click at [270, 400] on span "Submit" at bounding box center [267, 400] width 20 height 10
radio input "true"
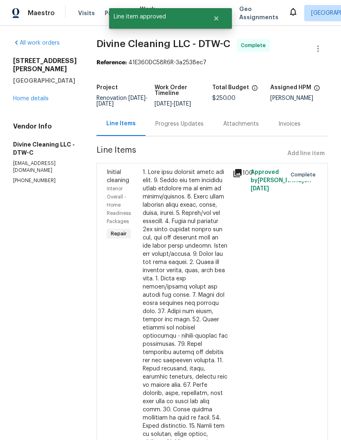
radio input "false"
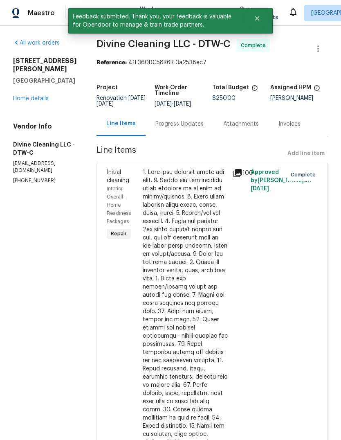
click at [267, 16] on button "Close" at bounding box center [257, 18] width 27 height 16
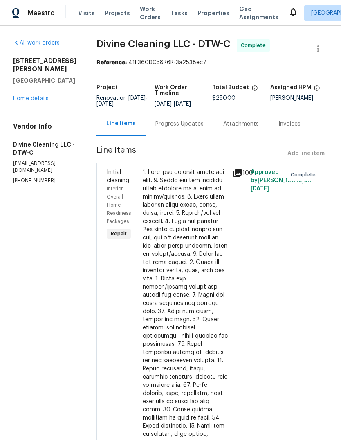
click at [141, 11] on span "Work Orders" at bounding box center [150, 13] width 21 height 16
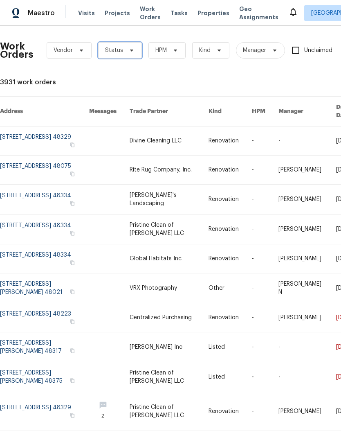
click at [122, 47] on span "Status" at bounding box center [120, 50] width 44 height 16
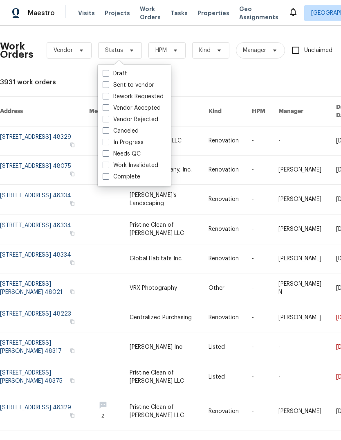
click at [129, 153] on label "Needs QC" at bounding box center [122, 154] width 38 height 8
click at [108, 153] on input "Needs QC" at bounding box center [105, 152] width 5 height 5
checkbox input "true"
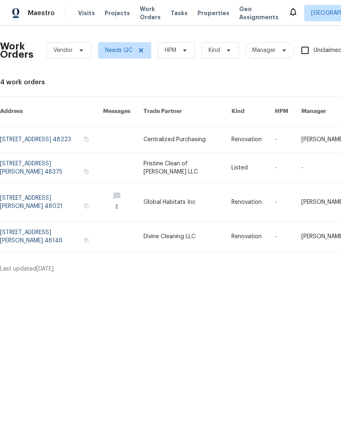
click at [70, 132] on link at bounding box center [51, 139] width 103 height 26
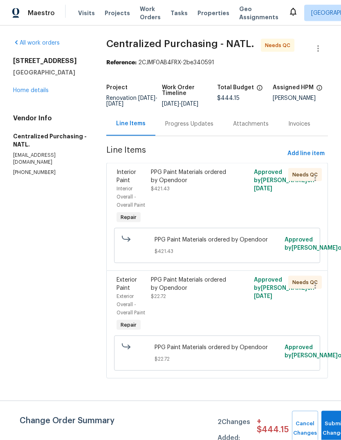
scroll to position [29, 0]
click at [206, 168] on div "PPG Paint Materials ordered by Opendoor" at bounding box center [191, 176] width 81 height 16
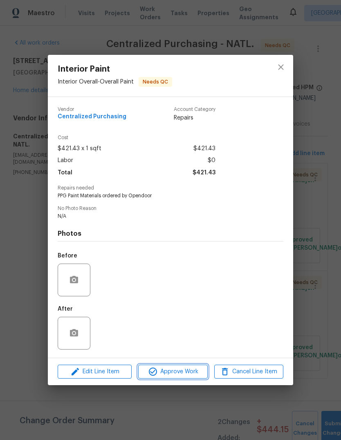
click at [200, 366] on button "Approve Work" at bounding box center [172, 371] width 69 height 14
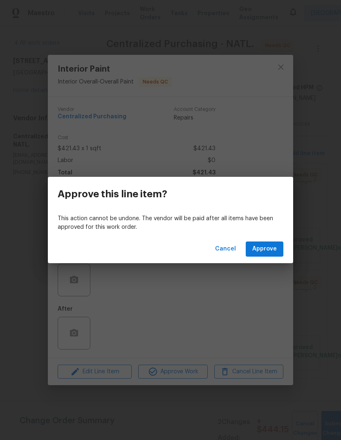
click at [266, 253] on span "Approve" at bounding box center [264, 249] width 25 height 10
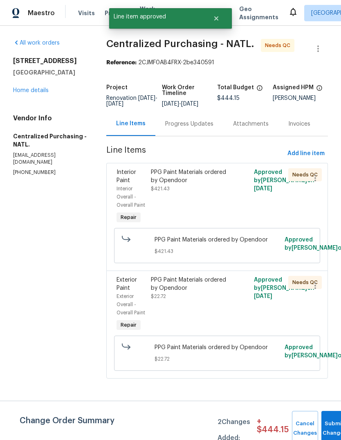
scroll to position [0, 0]
click at [202, 204] on div "PPG Paint Materials ordered by Opendoor $22.72" at bounding box center [191, 197] width 86 height 62
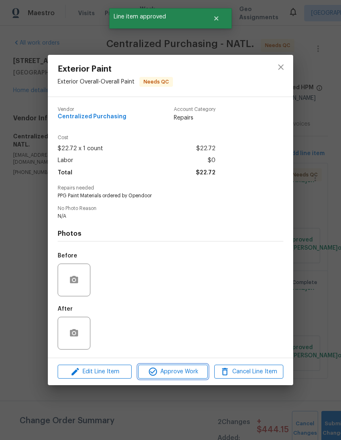
click at [188, 366] on button "Approve Work" at bounding box center [172, 371] width 69 height 14
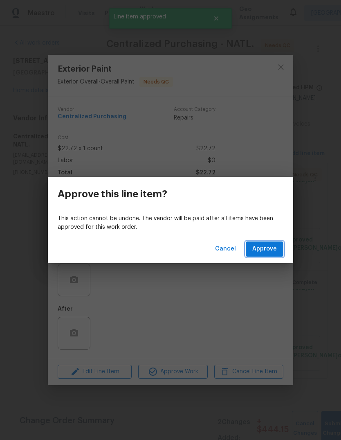
click at [268, 247] on span "Approve" at bounding box center [264, 249] width 25 height 10
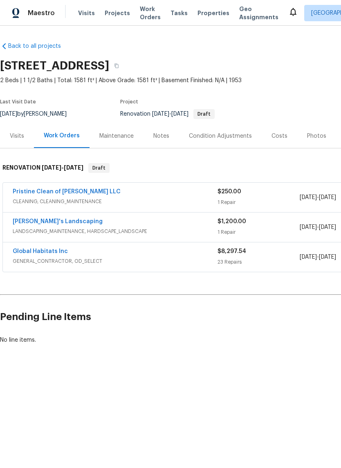
click at [56, 252] on link "Global Habitats Inc" at bounding box center [40, 252] width 55 height 6
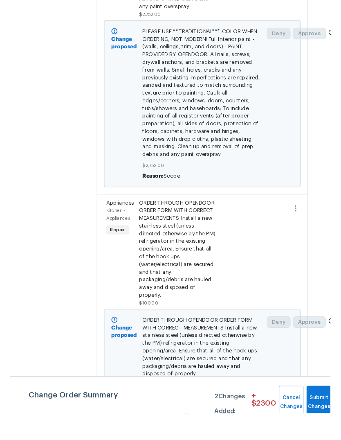
scroll to position [2217, 11]
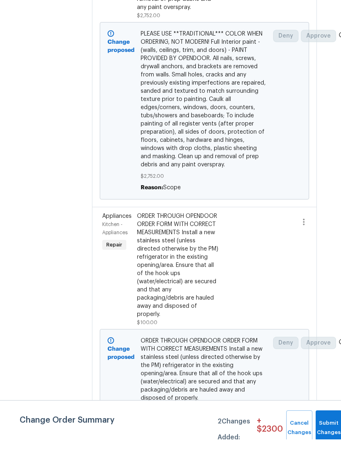
click at [177, 241] on div "ORDER THROUGH OPENDOOR ORDER FORM WITH CORRECT MEASUREMENTS Install a new stain…" at bounding box center [178, 294] width 82 height 106
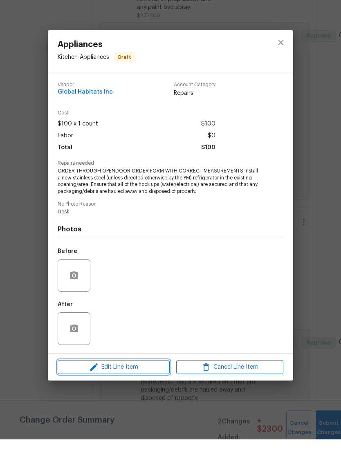
click at [145, 391] on span "Edit Line Item" at bounding box center [113, 396] width 107 height 10
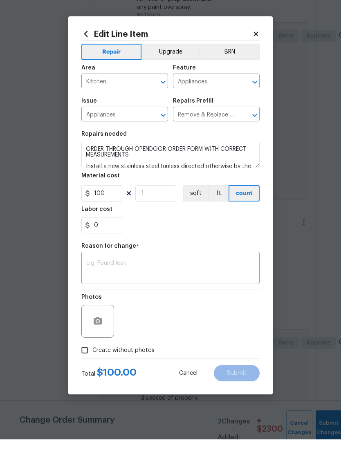
click at [167, 72] on button "Upgrade" at bounding box center [170, 80] width 58 height 16
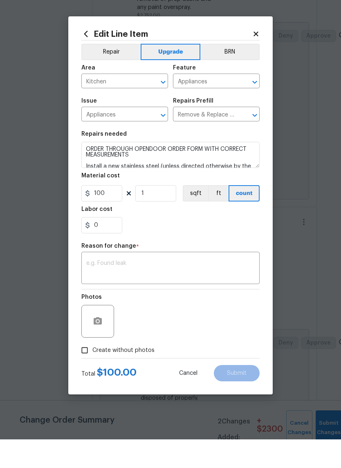
click at [187, 289] on textarea at bounding box center [170, 297] width 168 height 17
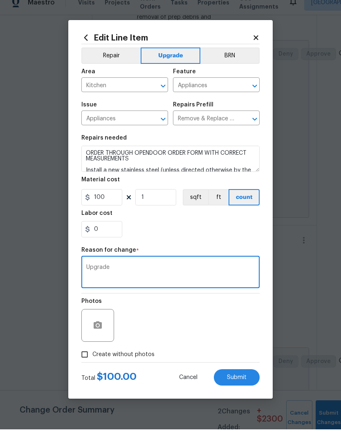
click at [101, 275] on textarea "Upgrade" at bounding box center [170, 283] width 168 height 17
type textarea "Upgrade"
click at [184, 231] on div "0" at bounding box center [170, 239] width 178 height 16
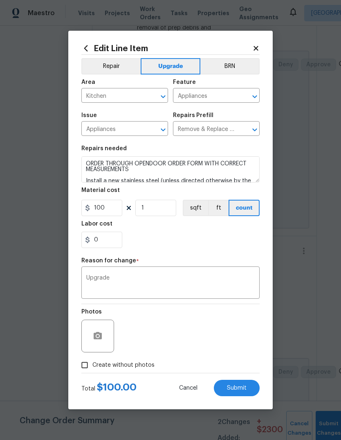
click at [241, 386] on span "Submit" at bounding box center [237, 388] width 20 height 6
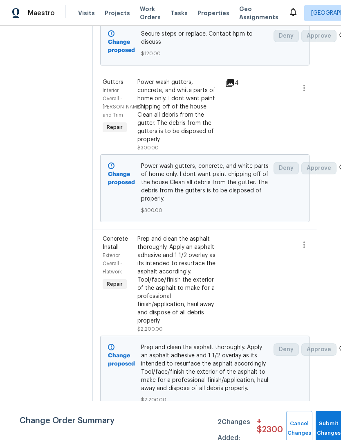
scroll to position [1600, 10]
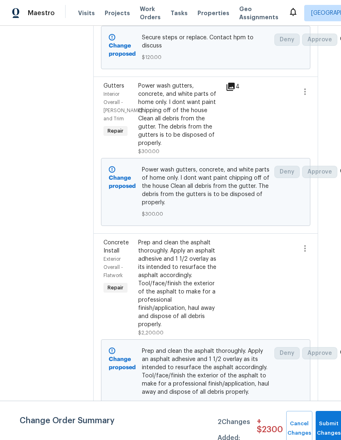
click at [188, 238] on div "Prep and clean the asphalt thoroughly. Apply an asphalt adhesive and 1 1/2 over…" at bounding box center [179, 283] width 82 height 90
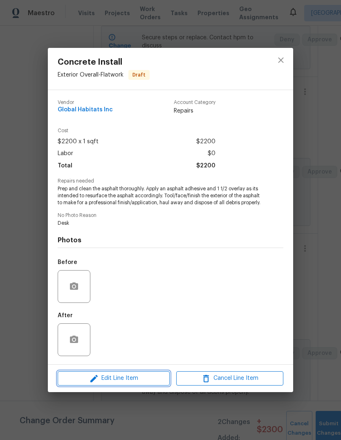
click at [134, 383] on span "Edit Line Item" at bounding box center [113, 378] width 107 height 10
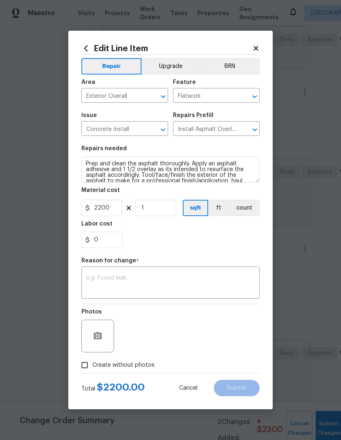
click at [114, 278] on textarea at bounding box center [170, 283] width 168 height 17
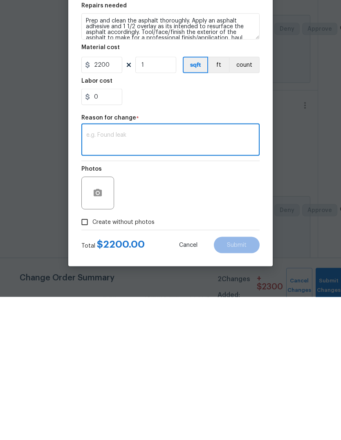
click at [97, 275] on textarea at bounding box center [170, 283] width 168 height 17
paste textarea "Upgrade"
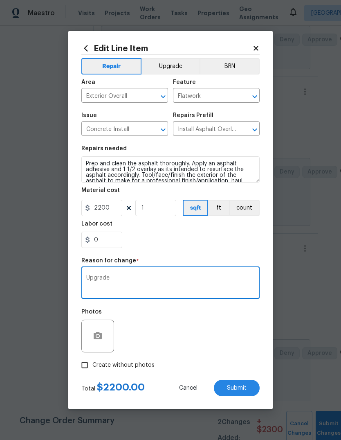
scroll to position [20, 0]
type textarea "Upgrade"
click at [174, 68] on button "Upgrade" at bounding box center [170, 66] width 58 height 16
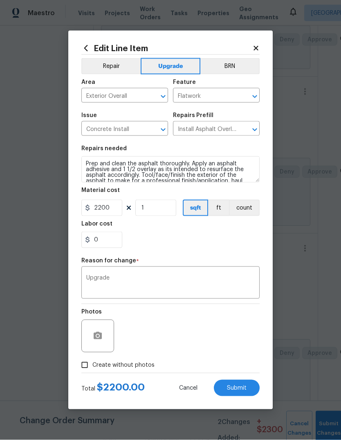
click at [237, 388] on span "Submit" at bounding box center [237, 388] width 20 height 6
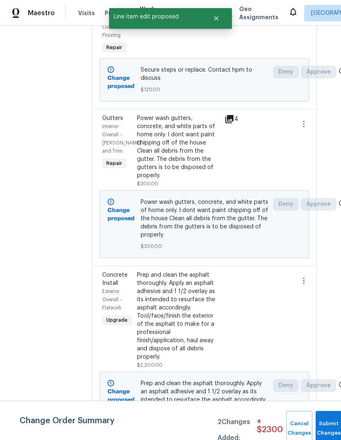
scroll to position [1568, 11]
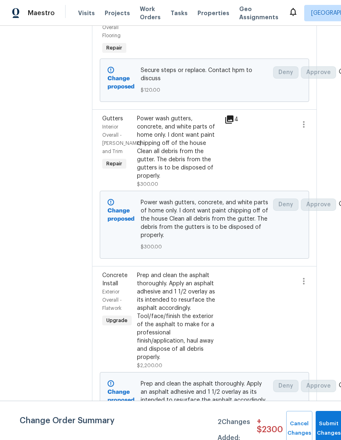
click at [191, 271] on div "Prep and clean the asphalt thoroughly. Apply an asphalt adhesive and 1 1/2 over…" at bounding box center [178, 316] width 82 height 90
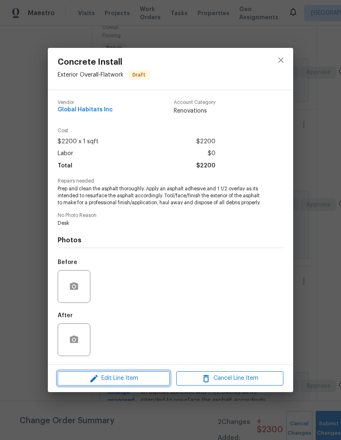
click at [150, 382] on span "Edit Line Item" at bounding box center [113, 378] width 107 height 10
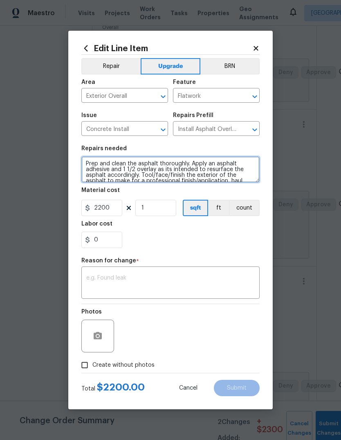
click at [82, 159] on textarea "Prep and clean the asphalt thoroughly. Apply an asphalt adhesive and 1 1/2 over…" at bounding box center [170, 169] width 178 height 26
type textarea "Entire driveway. Prep and clean the asphalt thoroughly. Apply an asphalt adhesi…"
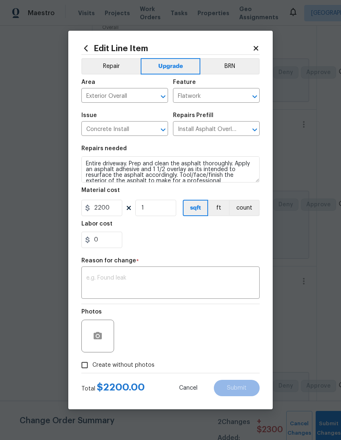
click at [222, 231] on div "Labor cost" at bounding box center [170, 226] width 178 height 11
click at [190, 276] on textarea at bounding box center [170, 283] width 168 height 17
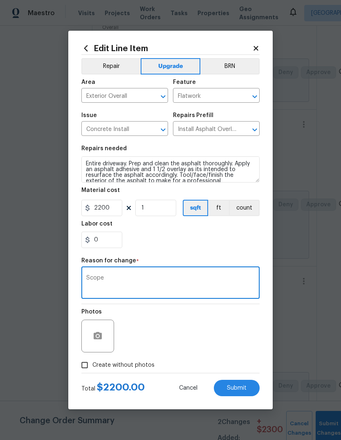
type textarea "Scope"
click at [189, 236] on div "0" at bounding box center [170, 239] width 178 height 16
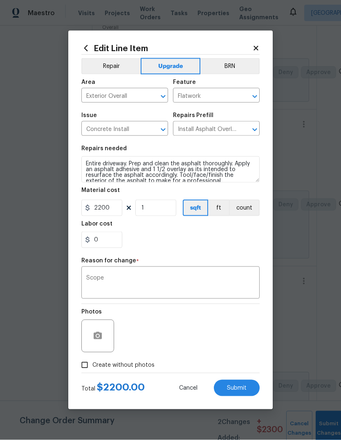
click at [248, 386] on button "Submit" at bounding box center [237, 388] width 46 height 16
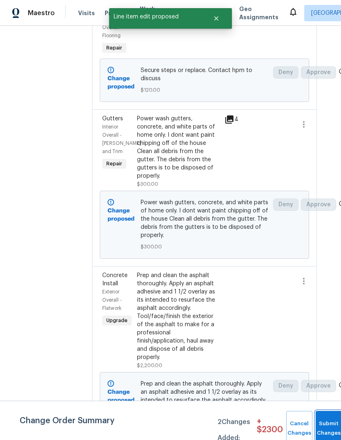
click at [328, 418] on button "Submit Changes" at bounding box center [329, 428] width 26 height 35
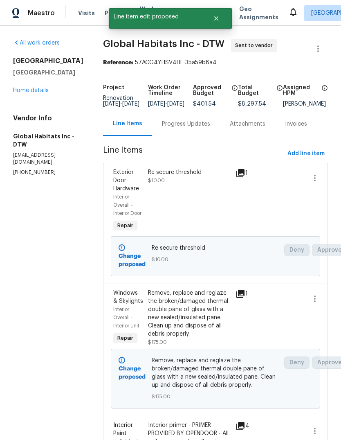
scroll to position [0, 0]
click at [44, 88] on link "Home details" at bounding box center [31, 91] width 36 height 6
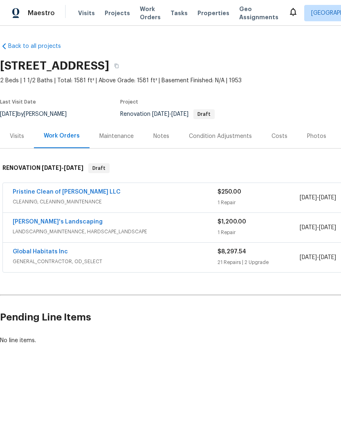
click at [58, 224] on link "[PERSON_NAME]'s Landscaping" at bounding box center [58, 222] width 90 height 6
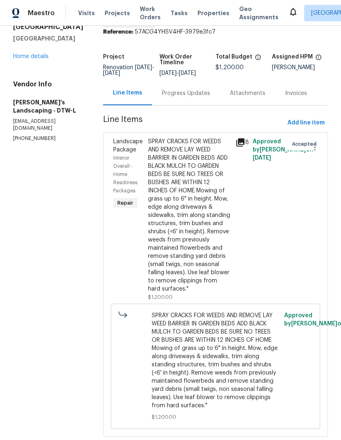
scroll to position [31, 0]
click at [195, 89] on div "Progress Updates" at bounding box center [186, 93] width 48 height 8
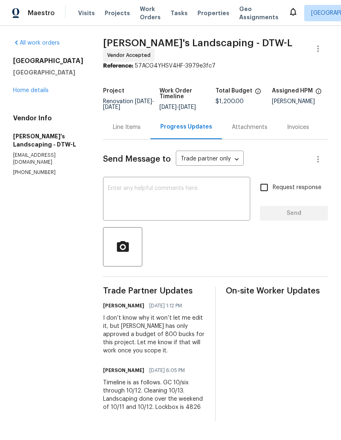
click at [135, 130] on div "Line Items" at bounding box center [127, 127] width 28 height 8
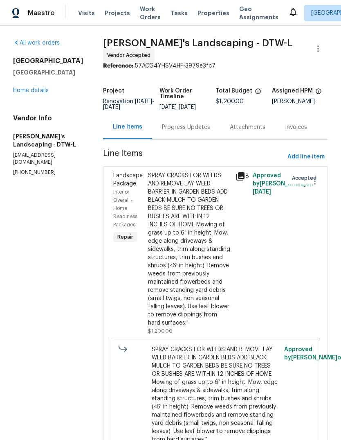
click at [201, 16] on span "Properties" at bounding box center [214, 13] width 32 height 8
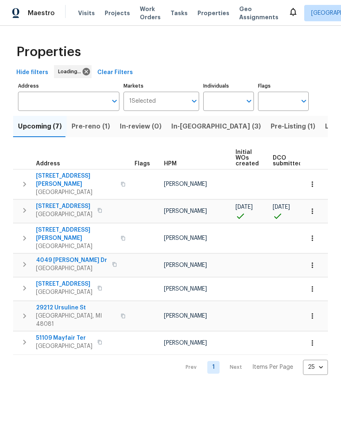
click at [325, 129] on span "Listed (14)" at bounding box center [342, 126] width 34 height 11
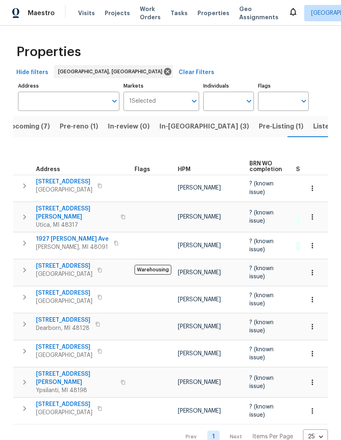
click at [313, 131] on span "Listed (14)" at bounding box center [330, 126] width 34 height 11
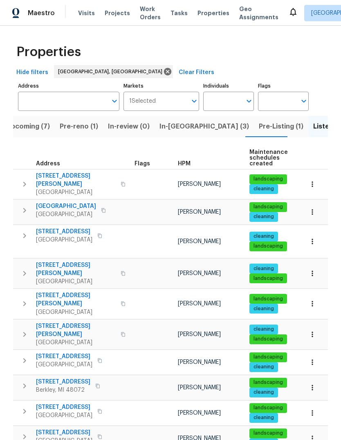
click at [24, 131] on span "Upcoming (7)" at bounding box center [28, 126] width 44 height 11
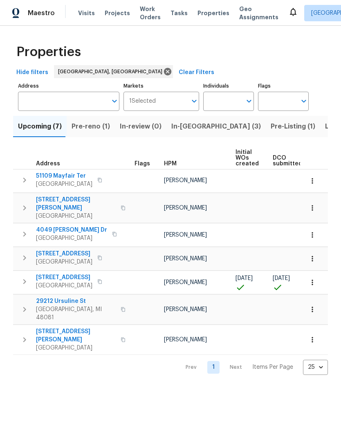
click at [92, 124] on span "Pre-reno (1)" at bounding box center [91, 126] width 38 height 11
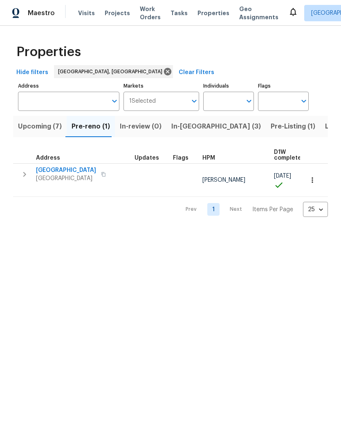
click at [185, 126] on span "In-[GEOGRAPHIC_DATA] (3)" at bounding box center [216, 126] width 90 height 11
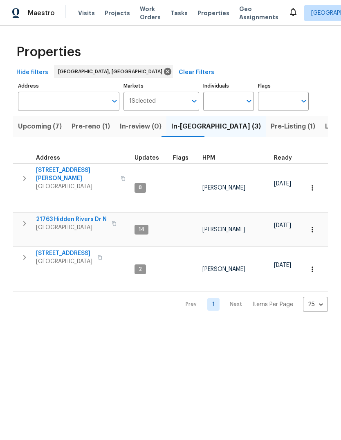
scroll to position [7, 0]
click at [140, 9] on span "Work Orders" at bounding box center [150, 13] width 21 height 16
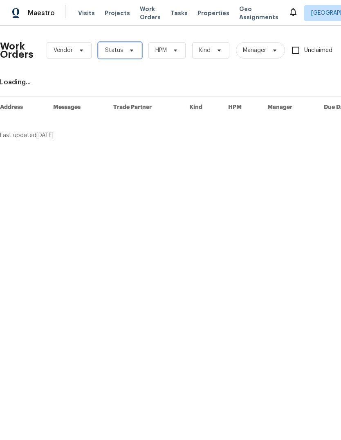
click at [112, 50] on span "Status" at bounding box center [114, 50] width 18 height 8
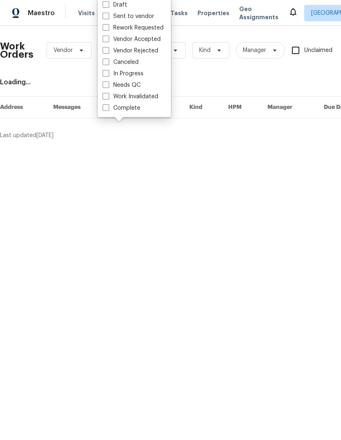
click at [130, 76] on label "In Progress" at bounding box center [123, 74] width 41 height 8
click at [108, 75] on input "In Progress" at bounding box center [105, 72] width 5 height 5
checkbox input "true"
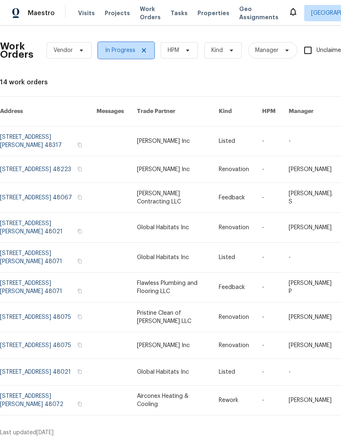
click at [138, 49] on span at bounding box center [142, 50] width 9 height 7
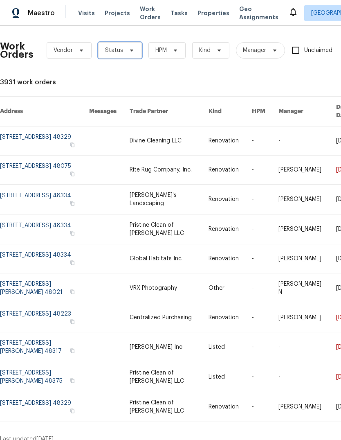
click at [115, 49] on span "Status" at bounding box center [114, 50] width 18 height 8
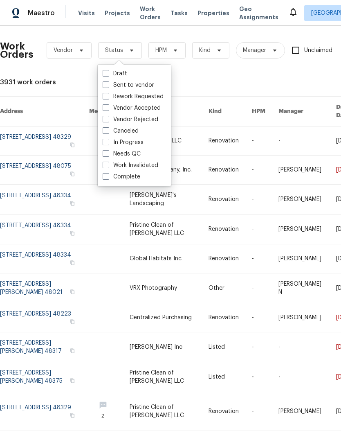
click at [130, 154] on label "Needs QC" at bounding box center [122, 154] width 38 height 8
click at [108, 154] on input "Needs QC" at bounding box center [105, 152] width 5 height 5
checkbox input "true"
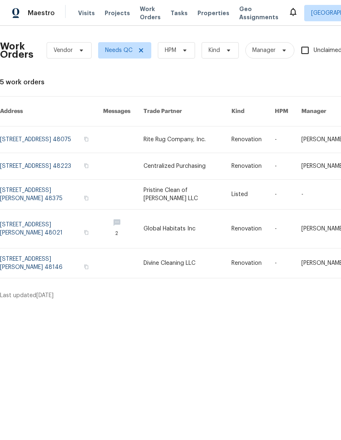
click at [39, 221] on link at bounding box center [51, 228] width 103 height 38
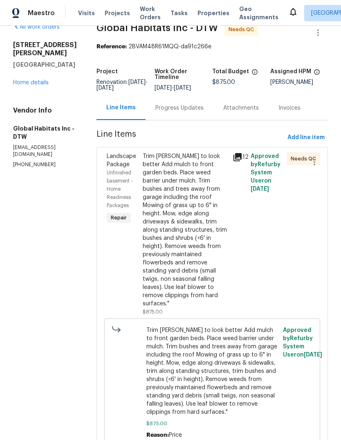
scroll to position [16, 0]
click at [238, 159] on icon at bounding box center [238, 157] width 8 height 8
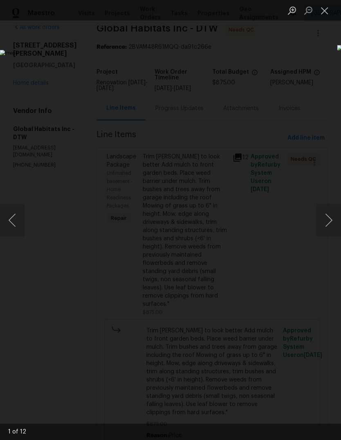
click at [333, 217] on button "Next image" at bounding box center [329, 220] width 25 height 33
click at [326, 217] on button "Next image" at bounding box center [329, 220] width 25 height 33
click at [335, 219] on button "Next image" at bounding box center [329, 220] width 25 height 33
click at [13, 220] on button "Previous image" at bounding box center [12, 220] width 25 height 33
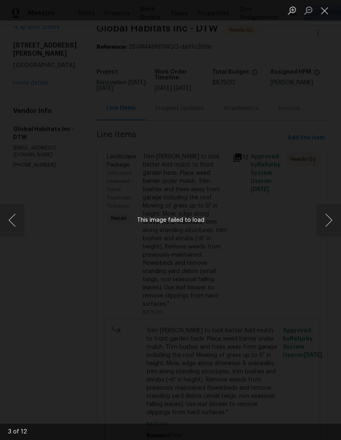
click at [326, 215] on button "Next image" at bounding box center [329, 220] width 25 height 33
click at [305, 104] on div "Lightbox" at bounding box center [170, 220] width 341 height 440
click at [7, 225] on button "Previous image" at bounding box center [12, 220] width 25 height 33
click at [330, 222] on button "Next image" at bounding box center [329, 220] width 25 height 33
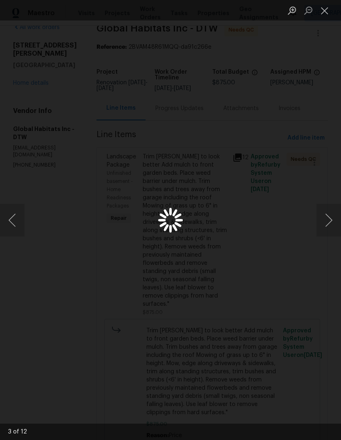
click at [330, 216] on button "Next image" at bounding box center [329, 220] width 25 height 33
click at [327, 10] on button "Close lightbox" at bounding box center [325, 10] width 16 height 14
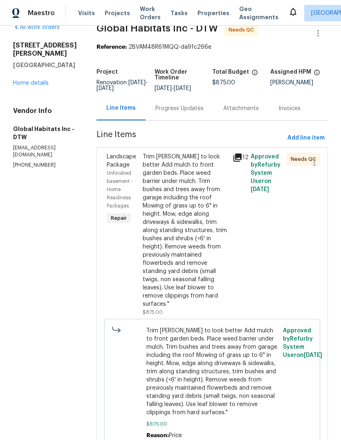
click at [238, 156] on icon at bounding box center [238, 157] width 8 height 8
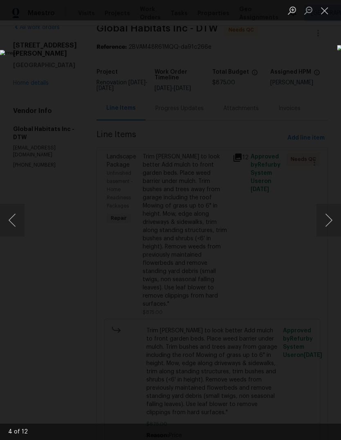
click at [326, 212] on button "Next image" at bounding box center [329, 220] width 25 height 33
click at [325, 217] on button "Next image" at bounding box center [329, 220] width 25 height 33
click at [325, 218] on button "Next image" at bounding box center [329, 220] width 25 height 33
click at [17, 214] on button "Previous image" at bounding box center [12, 220] width 25 height 33
click at [17, 213] on button "Previous image" at bounding box center [12, 220] width 25 height 33
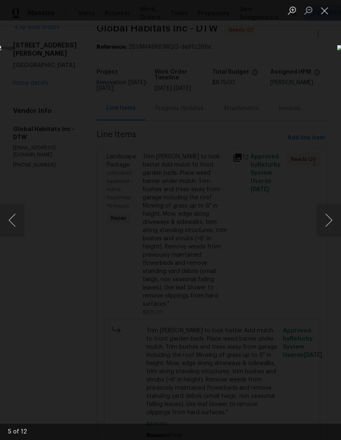
click at [326, 217] on button "Next image" at bounding box center [329, 220] width 25 height 33
click at [327, 220] on button "Next image" at bounding box center [329, 220] width 25 height 33
click at [327, 219] on button "Next image" at bounding box center [329, 220] width 25 height 33
click at [325, 215] on button "Next image" at bounding box center [329, 220] width 25 height 33
click at [324, 7] on button "Close lightbox" at bounding box center [325, 10] width 16 height 14
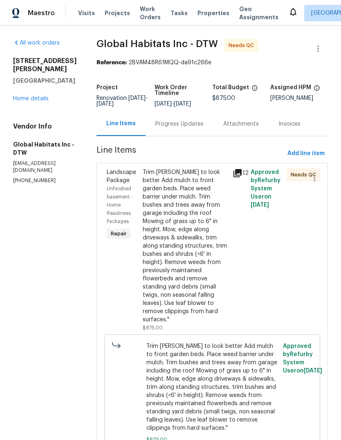
scroll to position [0, 0]
click at [209, 12] on span "Properties" at bounding box center [214, 13] width 32 height 8
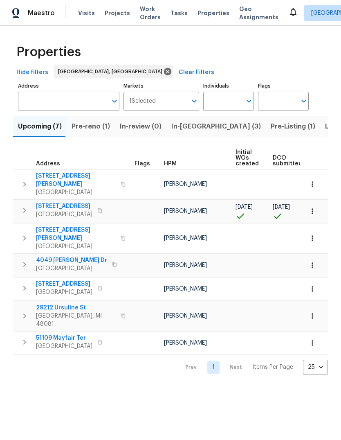
click at [140, 12] on span "Work Orders" at bounding box center [150, 13] width 21 height 16
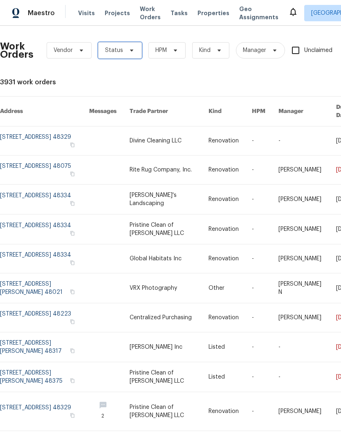
click at [113, 52] on span "Status" at bounding box center [114, 50] width 18 height 8
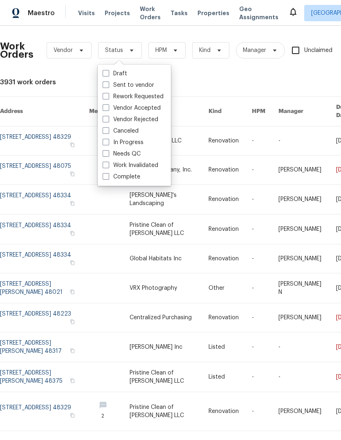
click at [108, 152] on span at bounding box center [106, 153] width 7 height 7
click at [108, 152] on input "Needs QC" at bounding box center [105, 152] width 5 height 5
checkbox input "true"
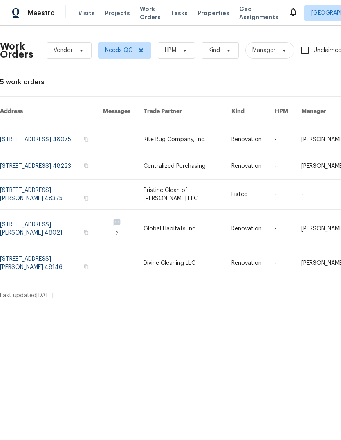
click at [72, 129] on link at bounding box center [51, 139] width 103 height 26
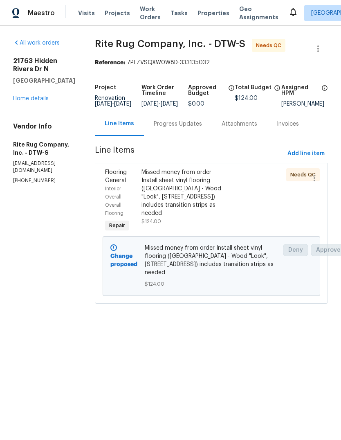
click at [192, 201] on div "Missed money from order Install sheet vinyl flooring (Sugar Valley - Wood "Look…" at bounding box center [184, 192] width 86 height 49
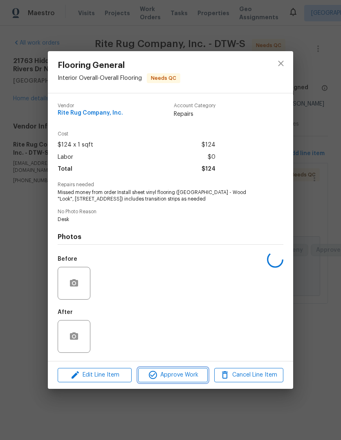
click at [187, 375] on span "Approve Work" at bounding box center [173, 375] width 64 height 10
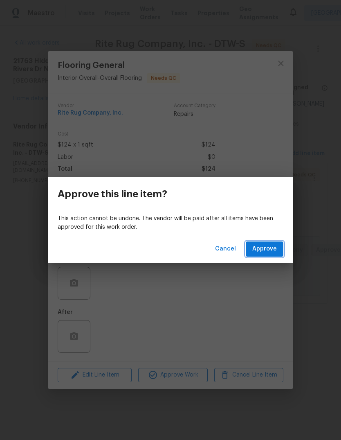
click at [269, 251] on span "Approve" at bounding box center [264, 249] width 25 height 10
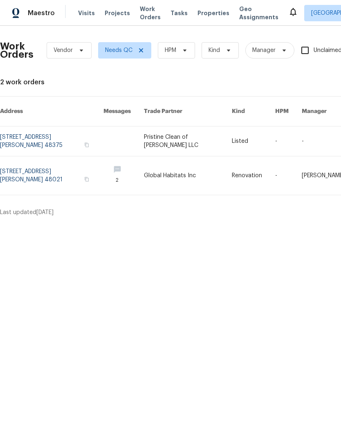
click at [204, 16] on span "Properties" at bounding box center [214, 13] width 32 height 8
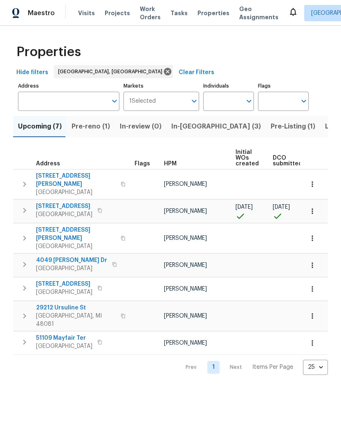
click at [184, 132] on span "In-[GEOGRAPHIC_DATA] (3)" at bounding box center [216, 126] width 90 height 11
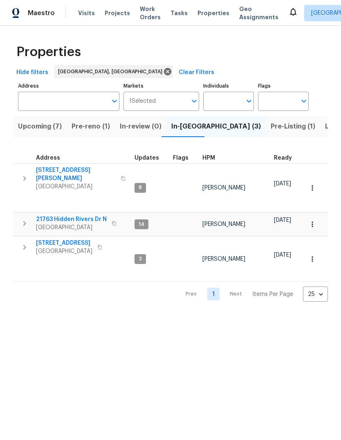
click at [271, 127] on span "Pre-Listing (1)" at bounding box center [293, 126] width 45 height 11
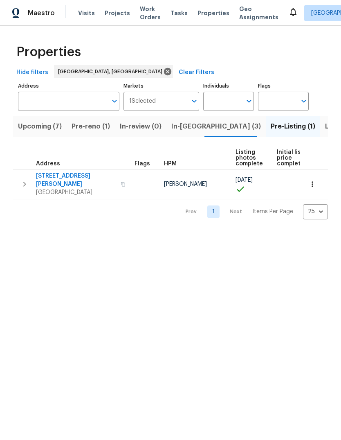
click at [325, 123] on span "Listed (14)" at bounding box center [342, 126] width 34 height 11
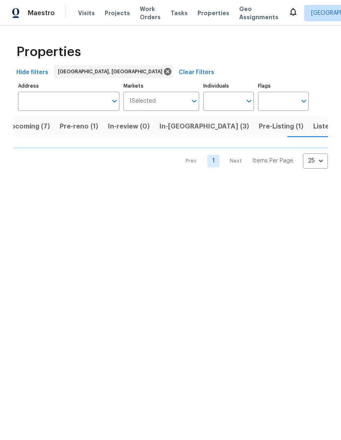
scroll to position [0, 12]
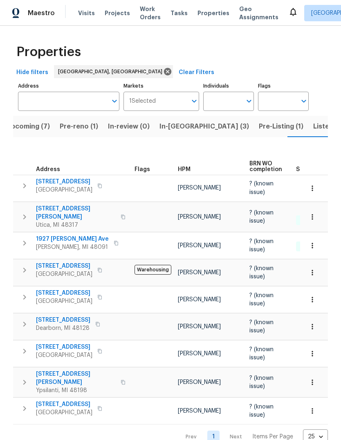
click at [313, 127] on span "Listed (14)" at bounding box center [330, 126] width 34 height 11
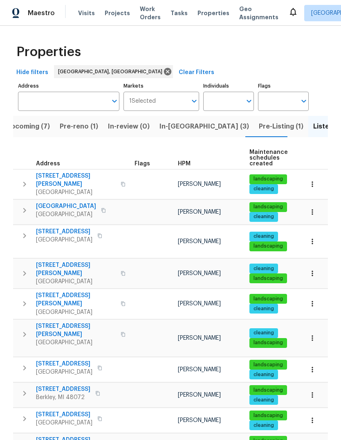
click at [180, 135] on button "In-[GEOGRAPHIC_DATA] (3)" at bounding box center [204, 126] width 99 height 21
